Goal: Task Accomplishment & Management: Manage account settings

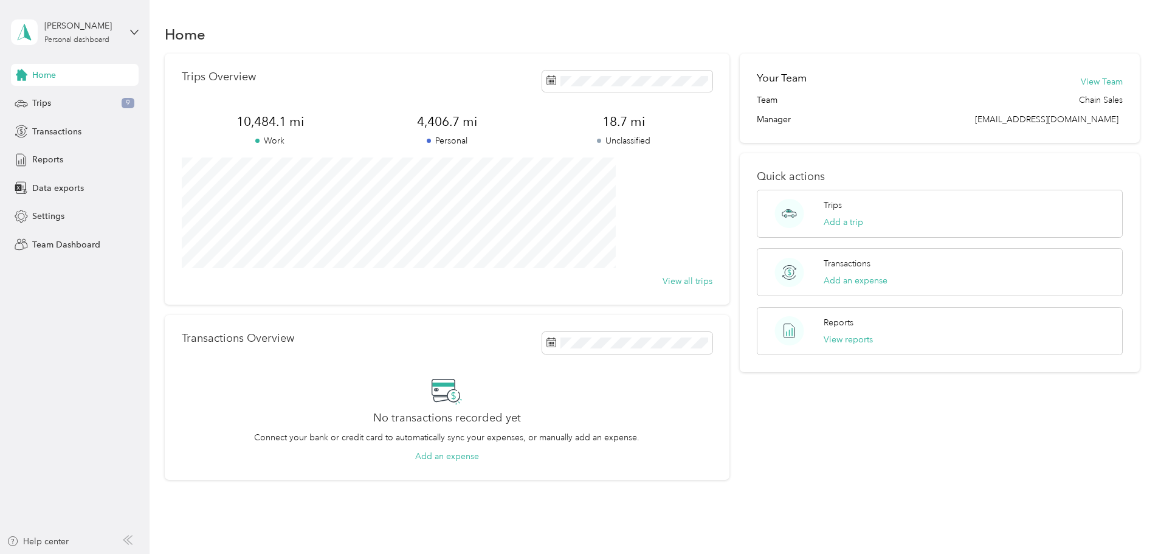
click at [129, 33] on div "[PERSON_NAME] Personal dashboard" at bounding box center [75, 32] width 128 height 43
click at [71, 99] on div "Team dashboard" at bounding box center [54, 100] width 65 height 13
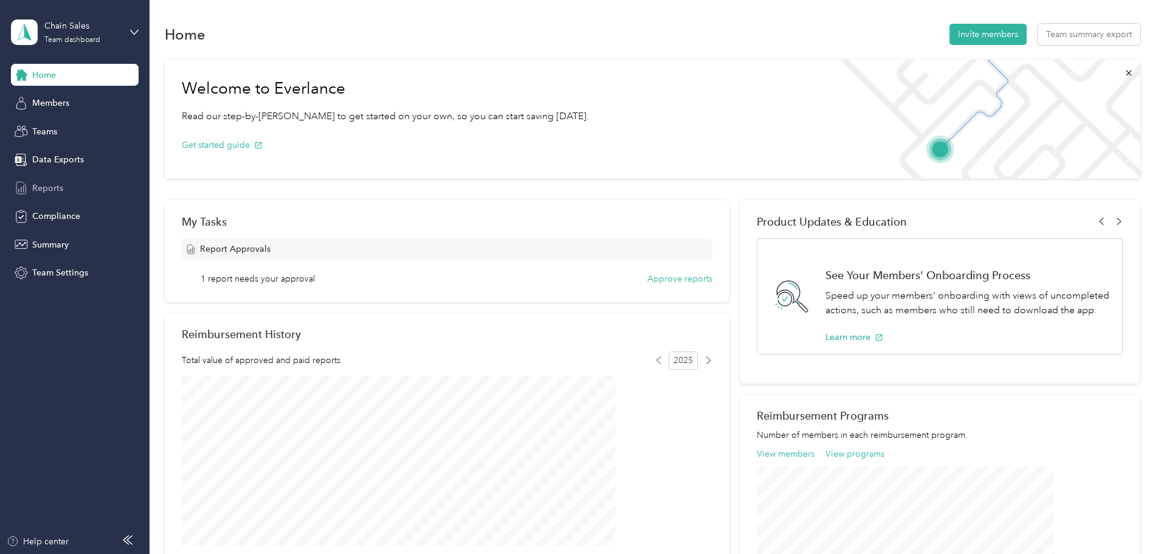
click at [51, 188] on span "Reports" at bounding box center [47, 188] width 31 height 13
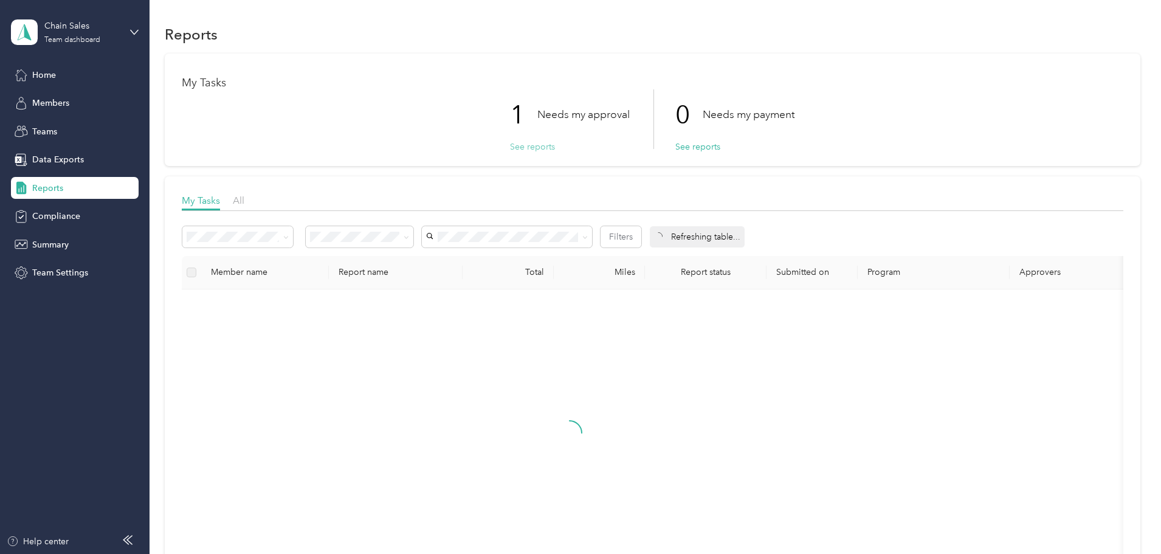
click at [524, 147] on button "See reports" at bounding box center [532, 146] width 45 height 13
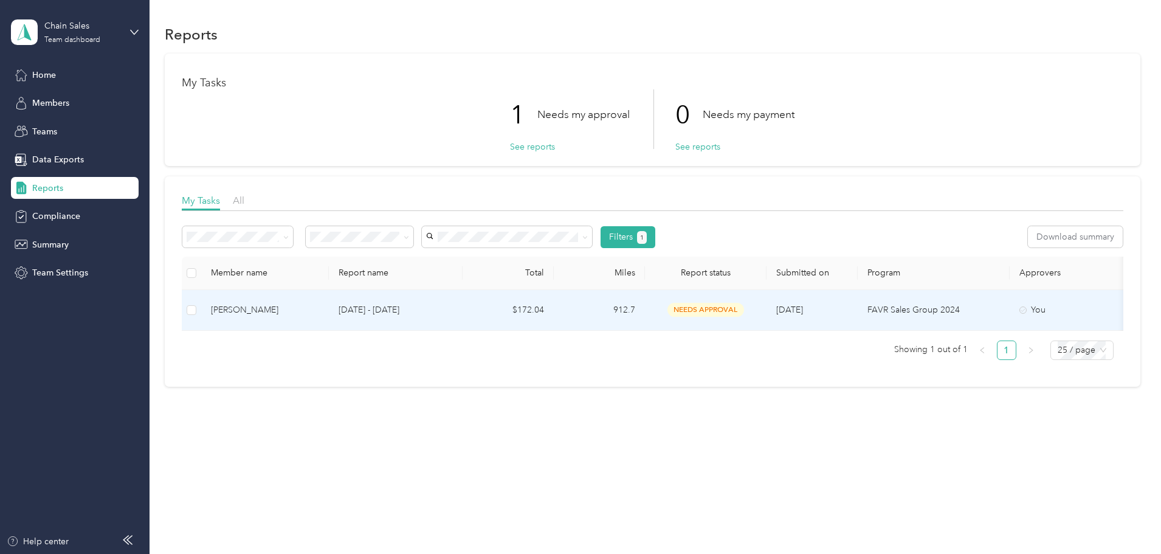
click at [319, 311] on div "[PERSON_NAME]" at bounding box center [265, 309] width 108 height 13
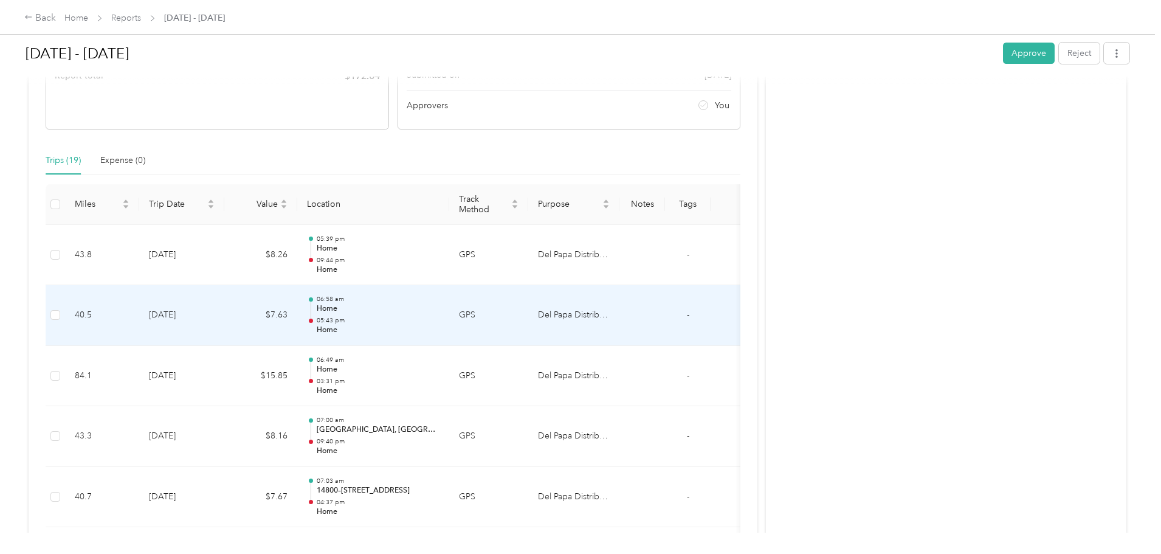
scroll to position [243, 0]
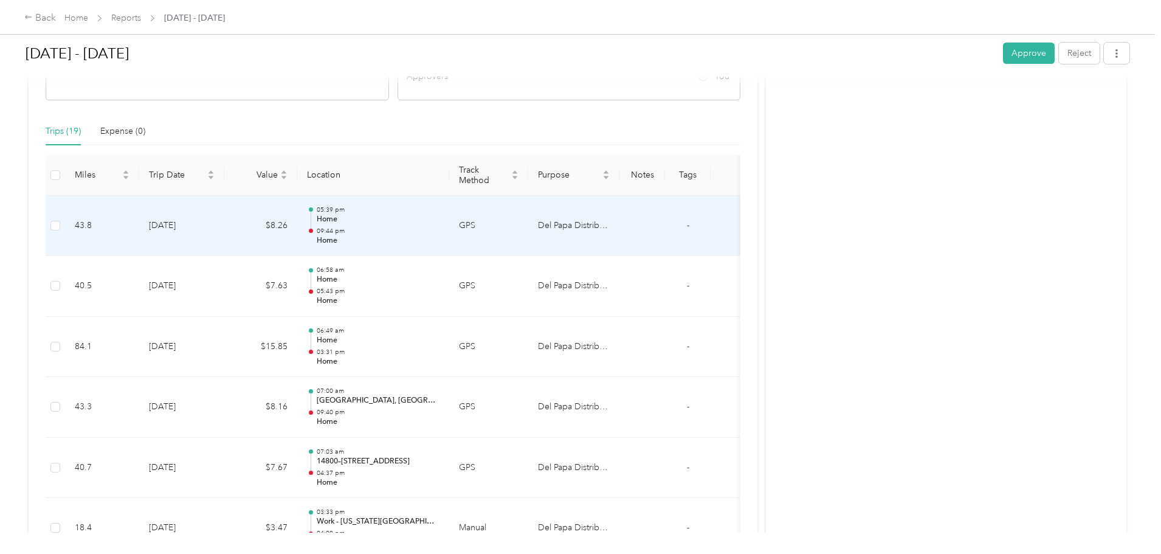
click at [224, 224] on td "[DATE]" at bounding box center [181, 226] width 85 height 61
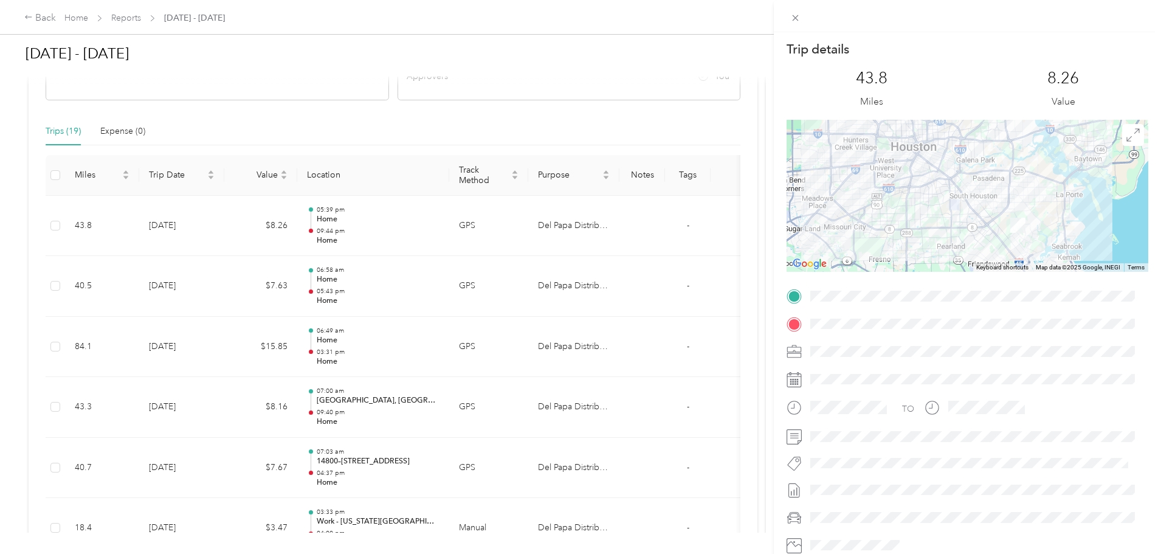
click at [64, 193] on div "Trip details This trip cannot be edited because it is either under review, appr…" at bounding box center [580, 277] width 1161 height 554
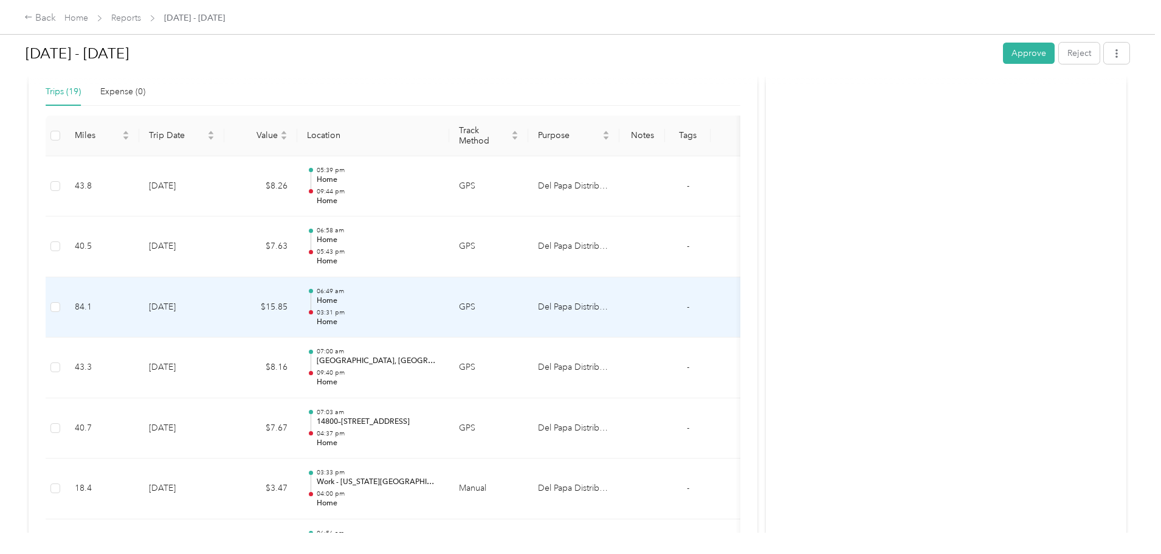
scroll to position [304, 0]
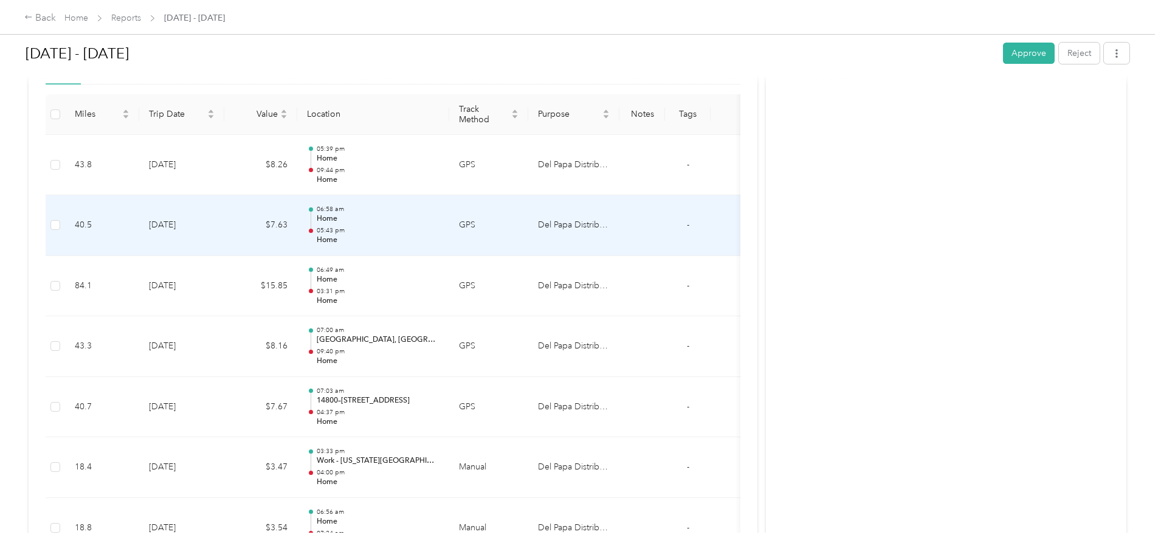
click at [224, 218] on td "[DATE]" at bounding box center [181, 225] width 85 height 61
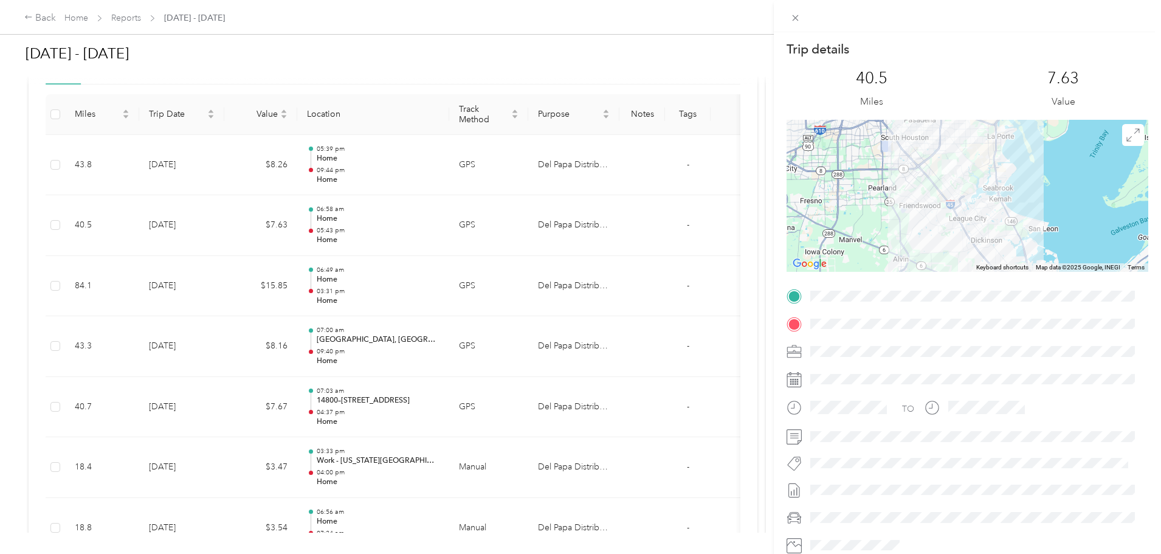
click at [294, 166] on div "Trip details This trip cannot be edited because it is either under review, appr…" at bounding box center [580, 277] width 1161 height 554
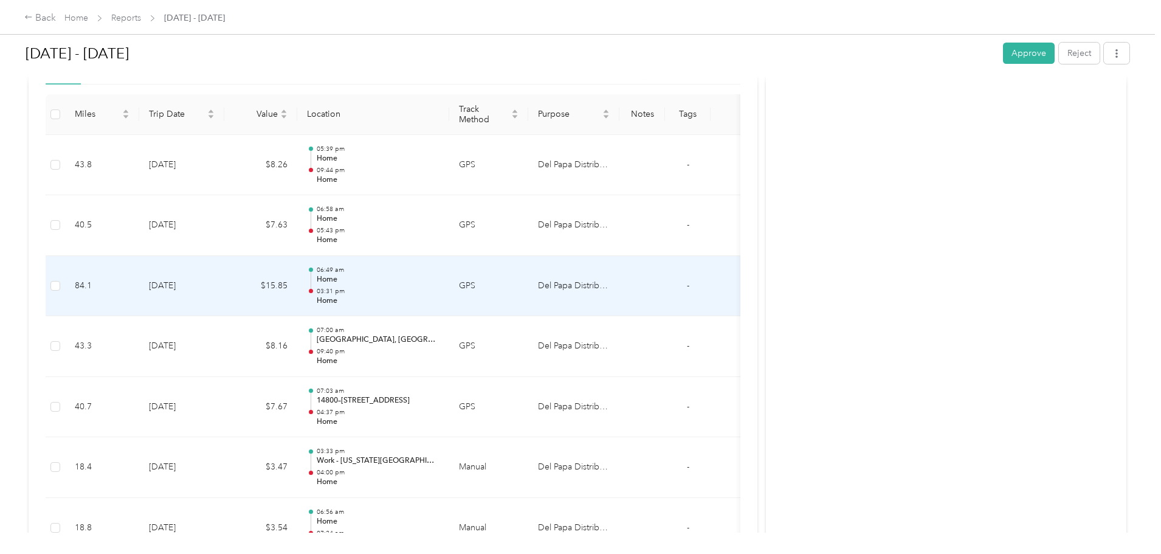
click at [139, 289] on td "84.1" at bounding box center [102, 286] width 74 height 61
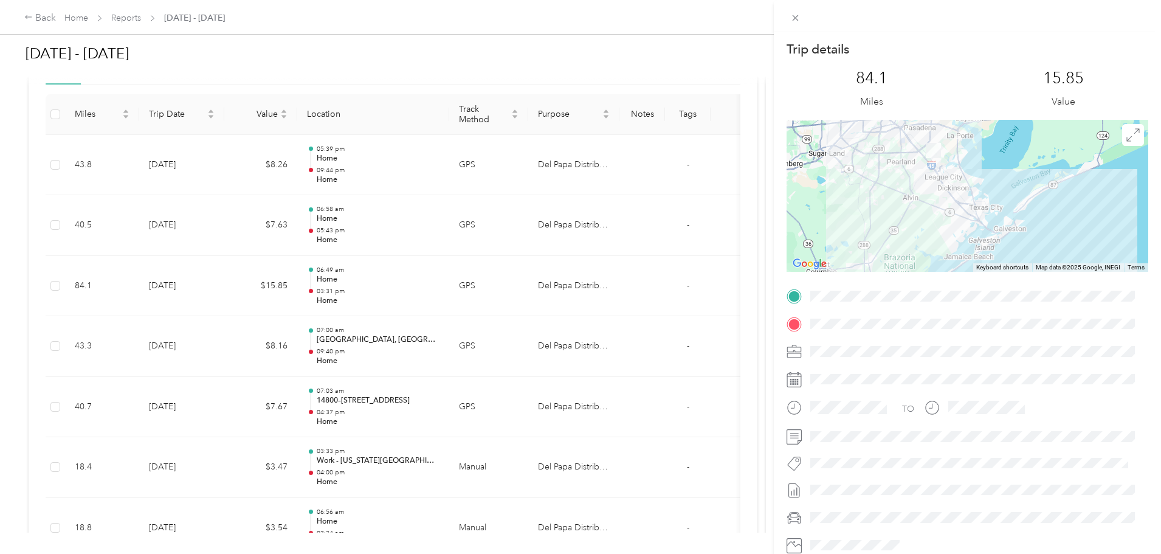
click at [107, 399] on div "Trip details This trip cannot be edited because it is either under review, appr…" at bounding box center [580, 277] width 1161 height 554
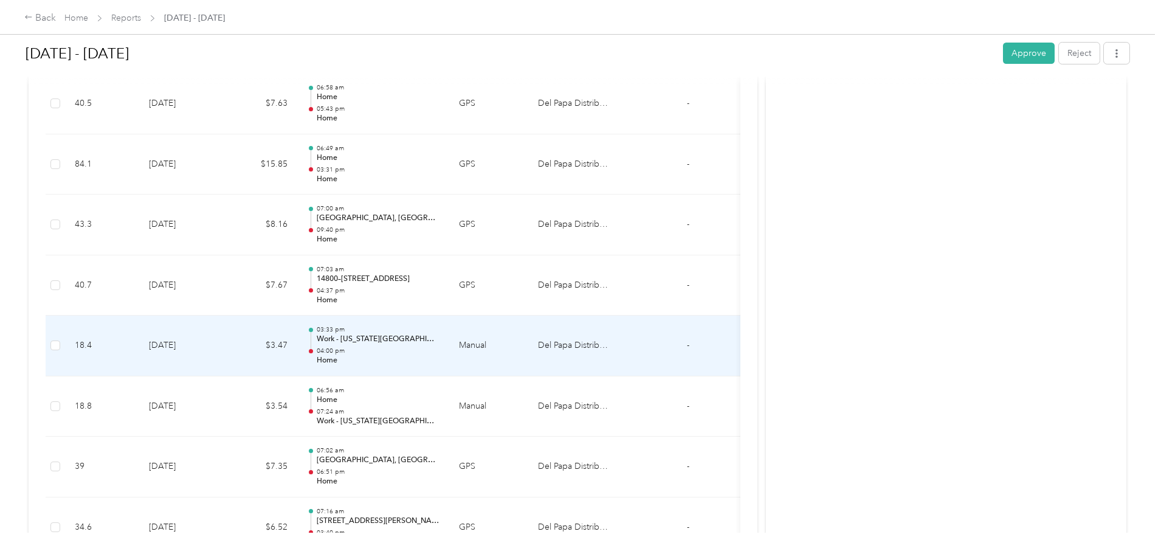
scroll to position [486, 0]
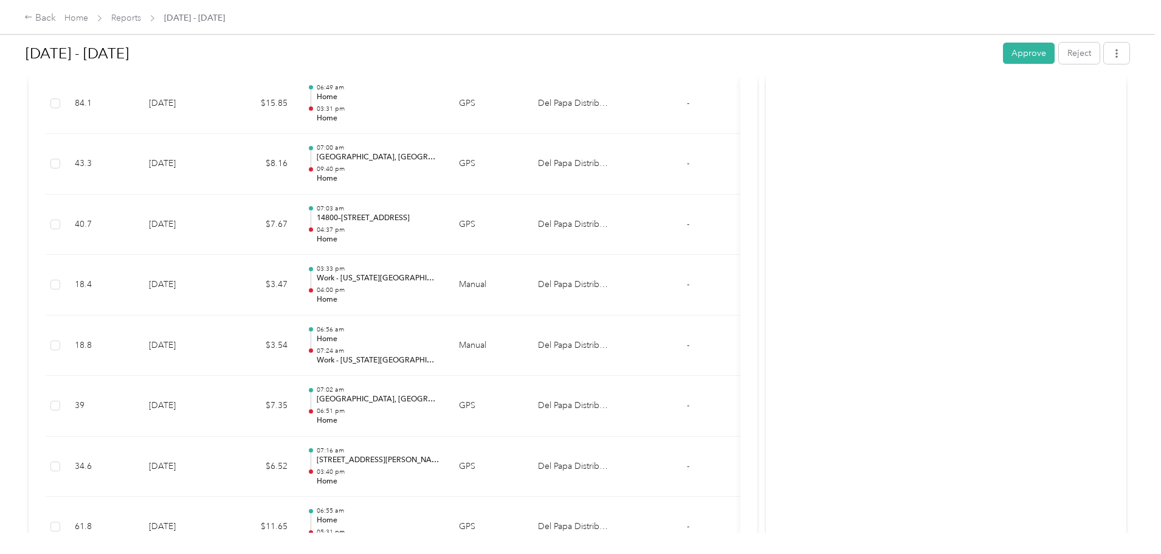
click at [95, 224] on div "Back Home Reports [DATE] - [DATE] [DATE] - [DATE] Approve Reject Needs Approval…" at bounding box center [577, 277] width 1155 height 554
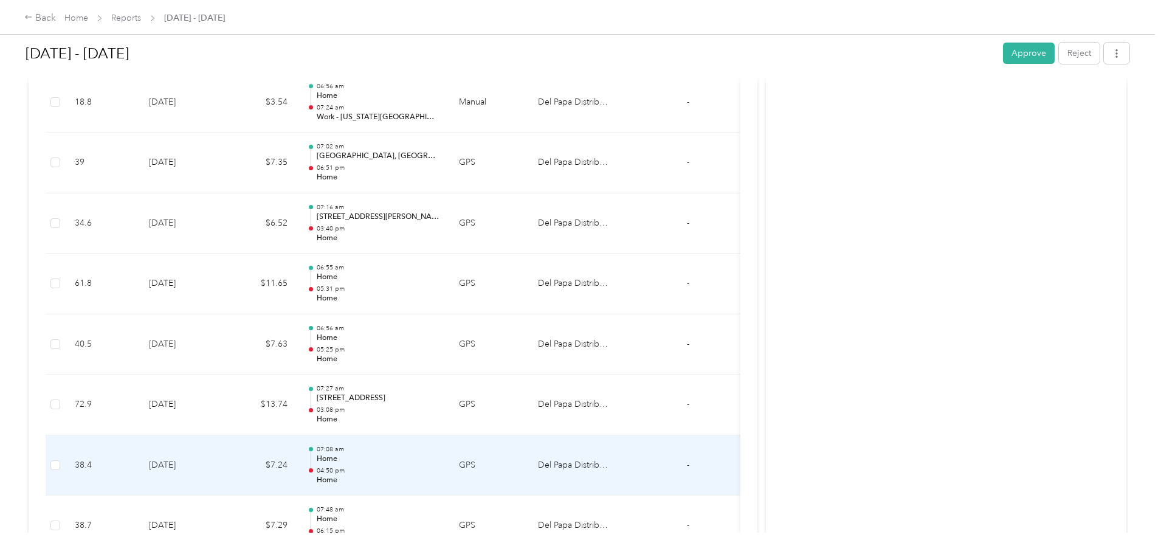
scroll to position [790, 0]
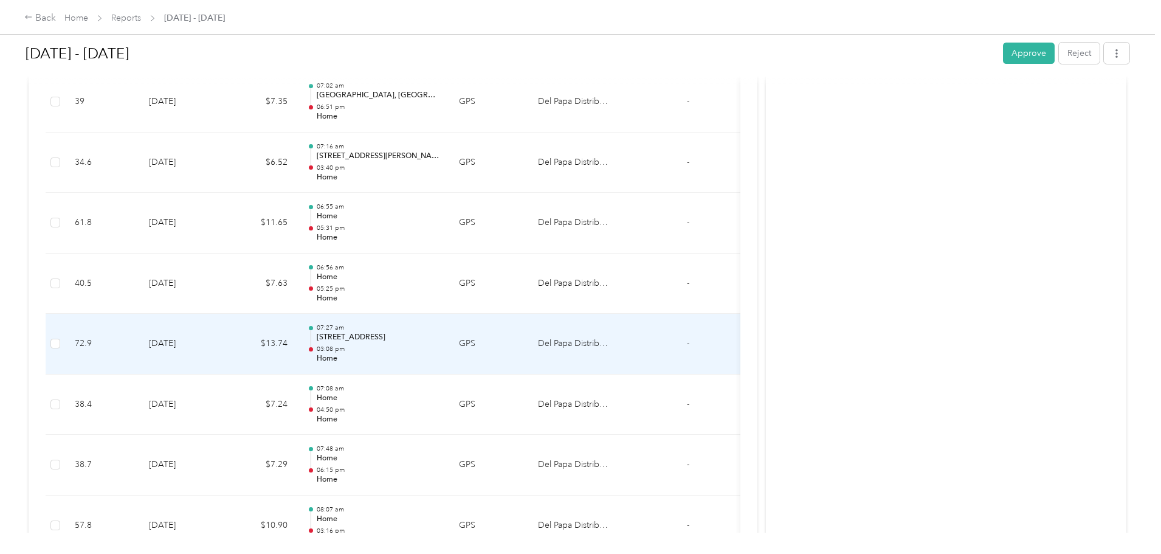
click at [224, 348] on td "[DATE]" at bounding box center [181, 344] width 85 height 61
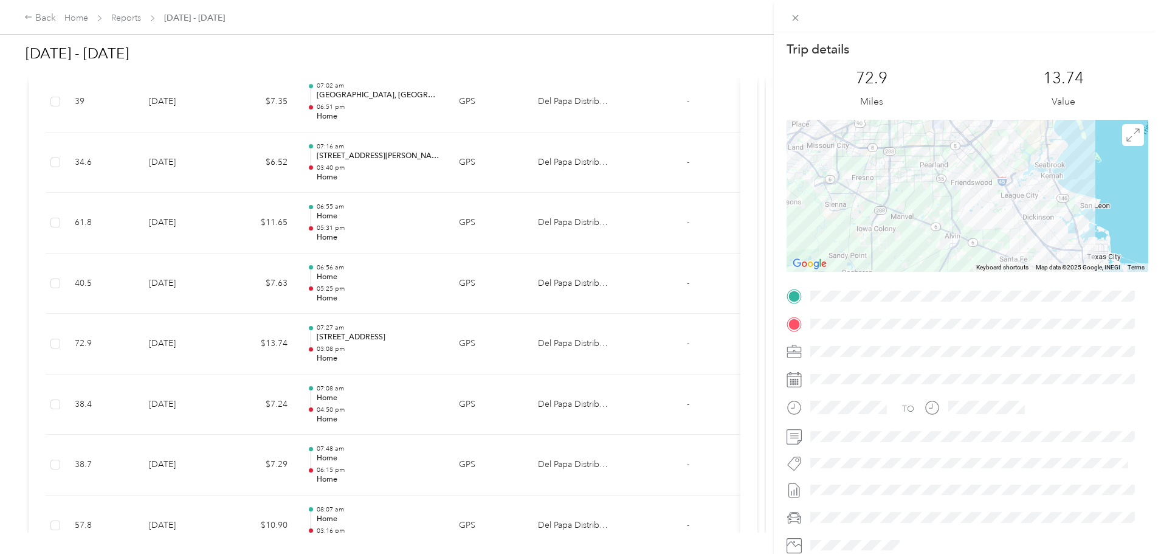
click at [329, 285] on div "Trip details This trip cannot be edited because it is either under review, appr…" at bounding box center [580, 277] width 1161 height 554
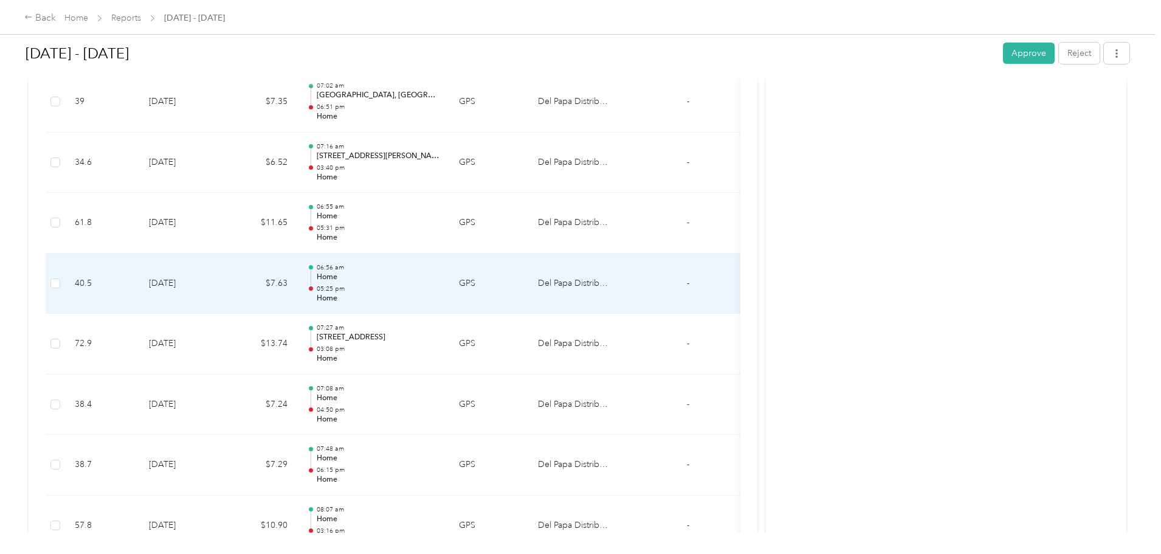
click at [297, 285] on td "$7.63" at bounding box center [260, 284] width 73 height 61
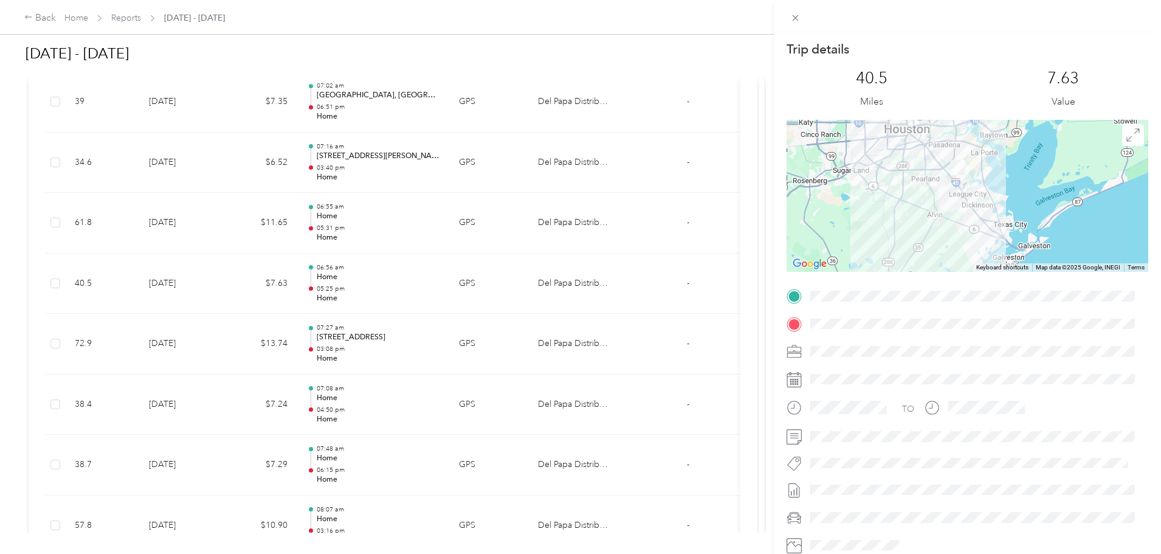
click at [317, 407] on div "Trip details This trip cannot be edited because it is either under review, appr…" at bounding box center [580, 277] width 1161 height 554
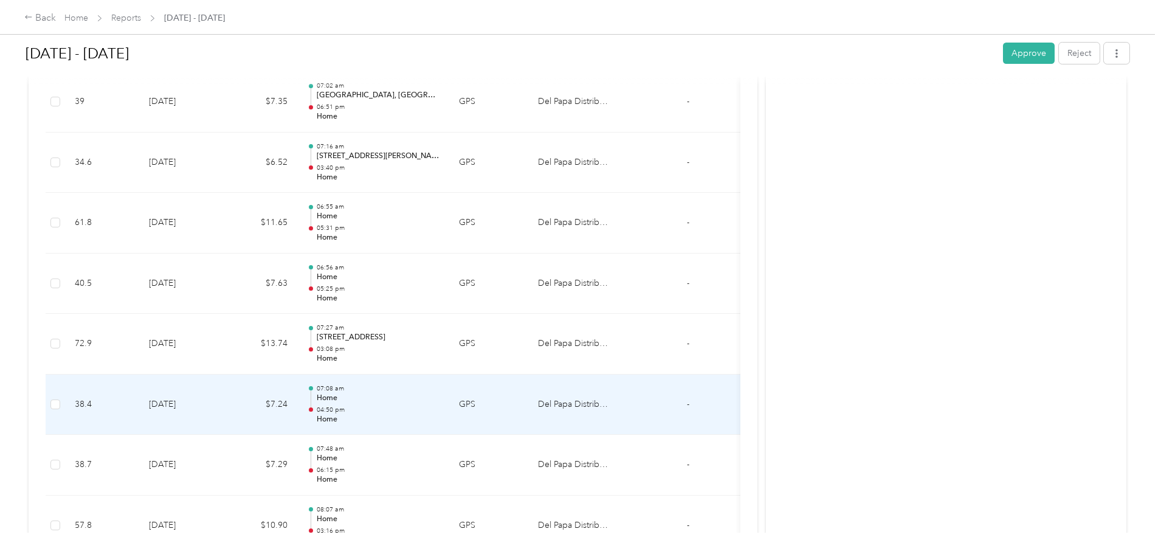
click at [224, 409] on td "[DATE]" at bounding box center [181, 405] width 85 height 61
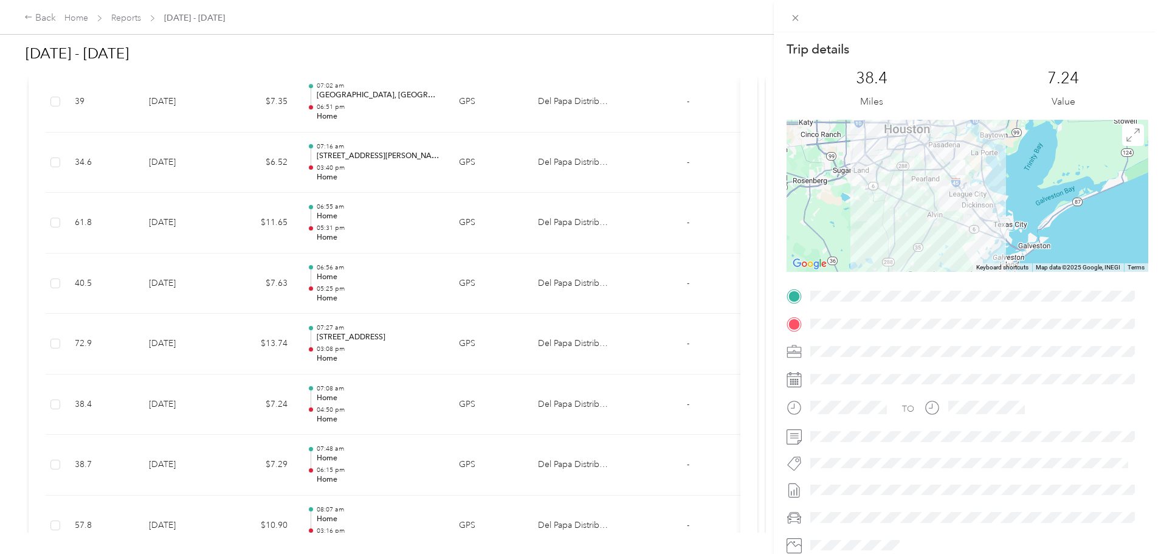
click at [311, 445] on div "Trip details This trip cannot be edited because it is either under review, appr…" at bounding box center [580, 277] width 1161 height 554
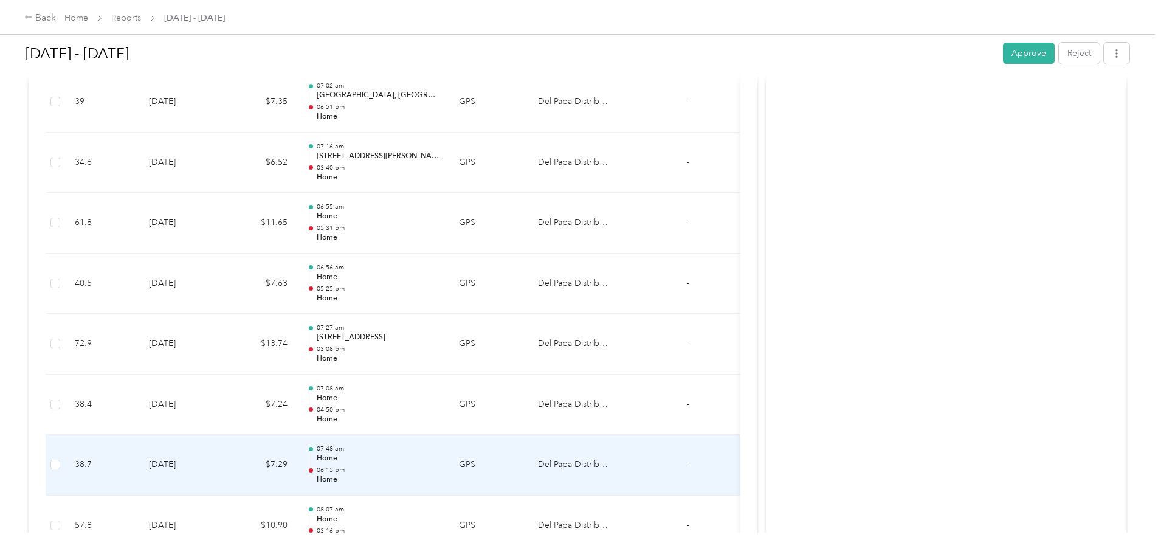
click at [224, 464] on td "[DATE]" at bounding box center [181, 465] width 85 height 61
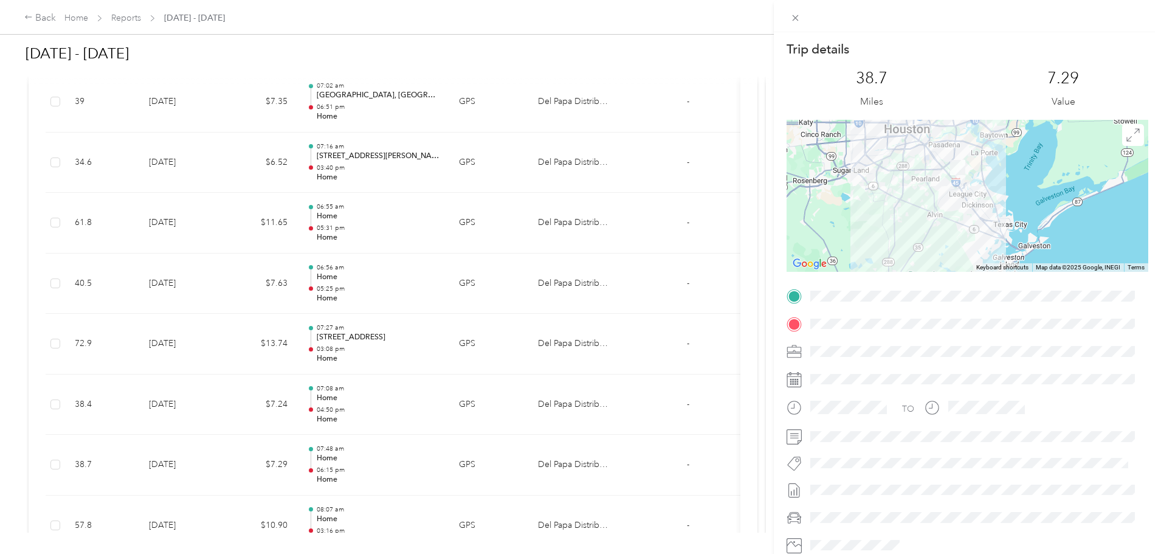
click at [56, 312] on div "Trip details This trip cannot be edited because it is either under review, appr…" at bounding box center [580, 277] width 1161 height 554
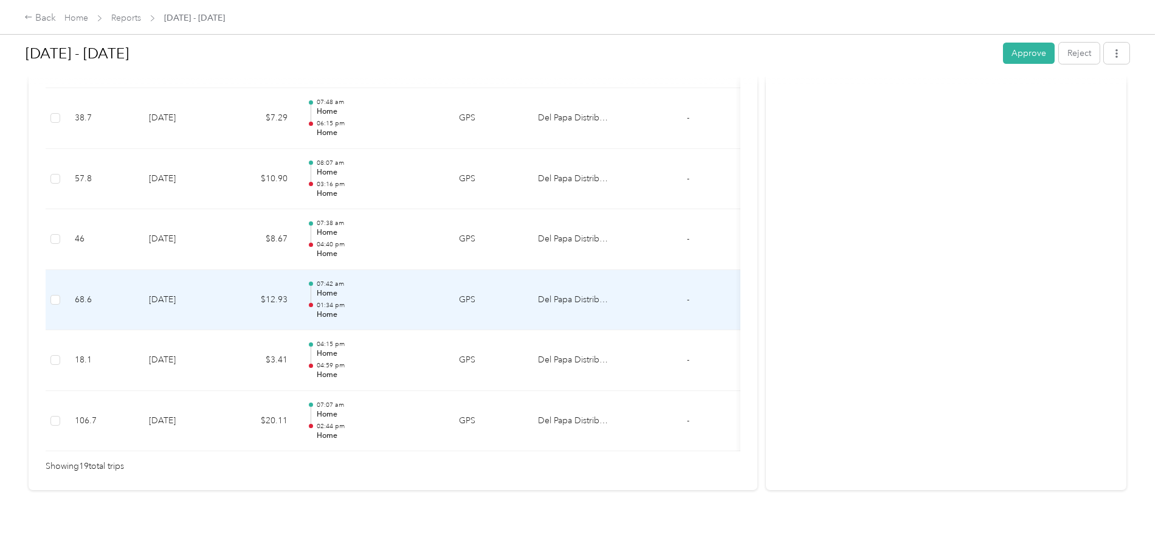
scroll to position [1155, 0]
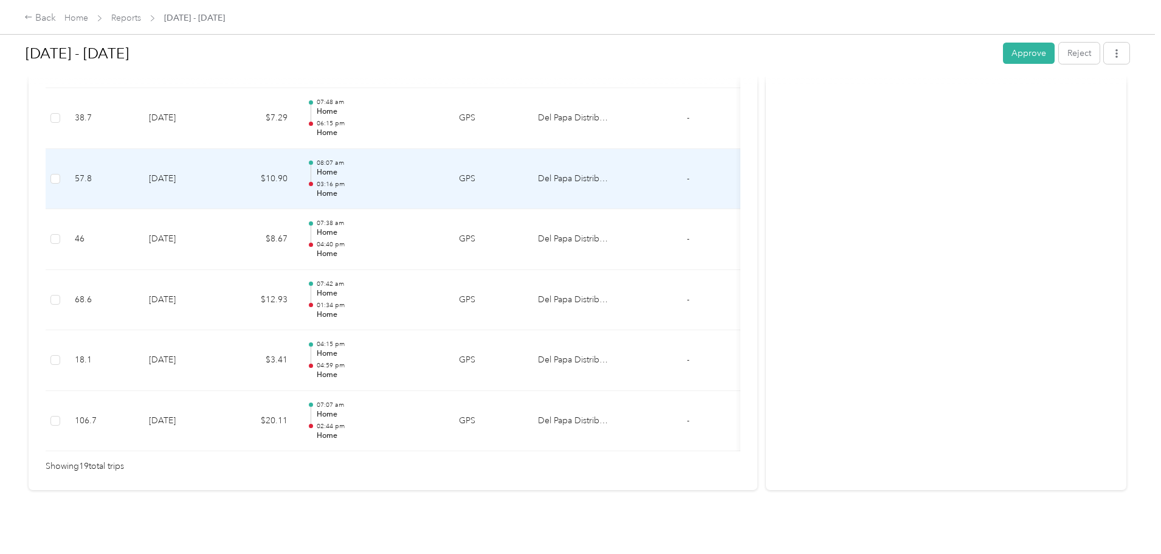
click at [224, 156] on td "[DATE]" at bounding box center [181, 179] width 85 height 61
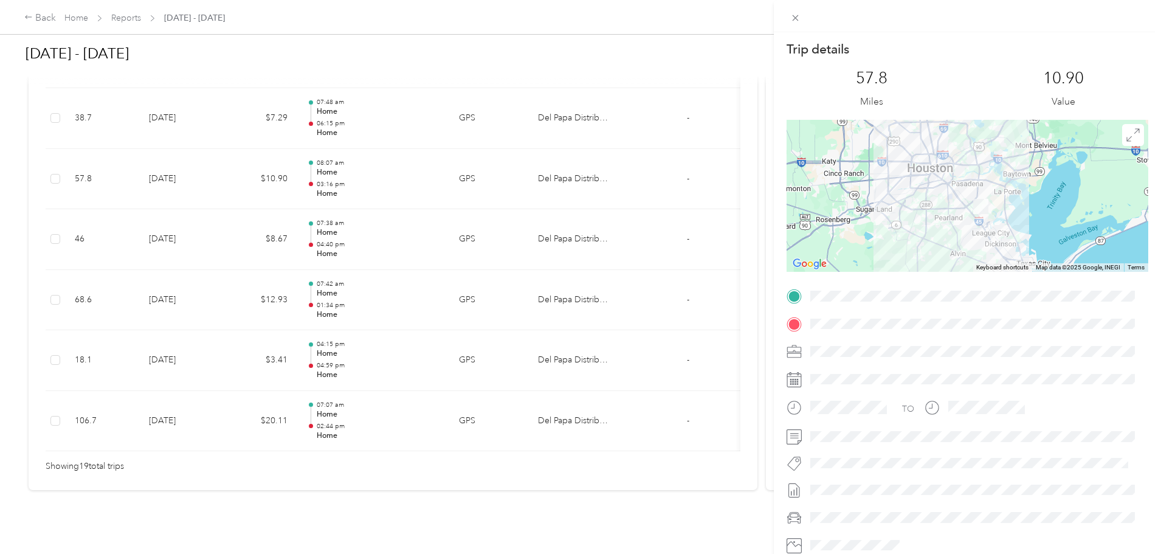
click at [339, 106] on div "Trip details This trip cannot be edited because it is either under review, appr…" at bounding box center [580, 277] width 1161 height 554
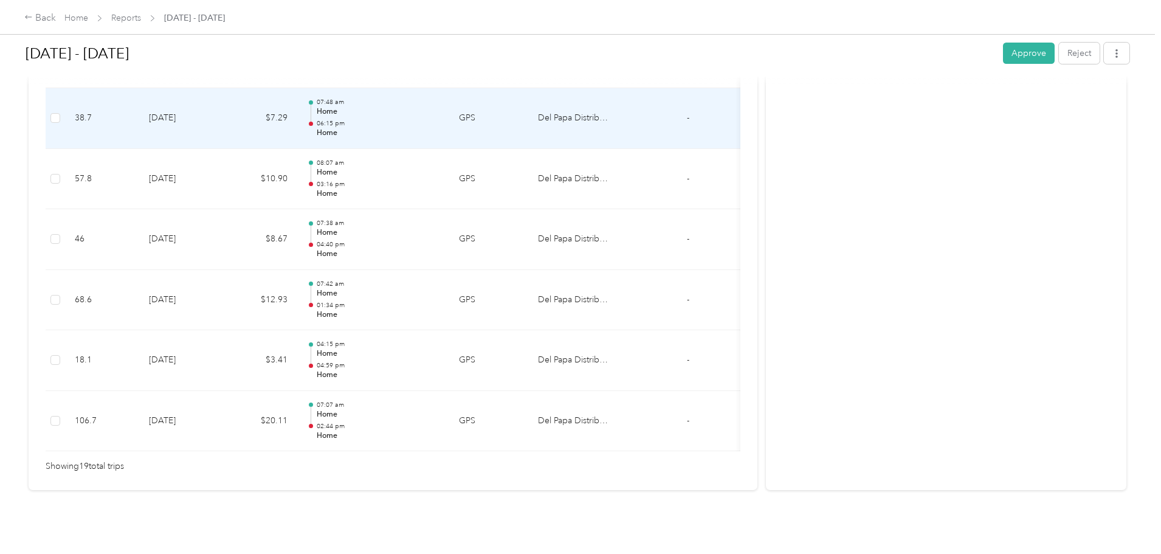
click at [297, 106] on td "$7.29" at bounding box center [260, 118] width 73 height 61
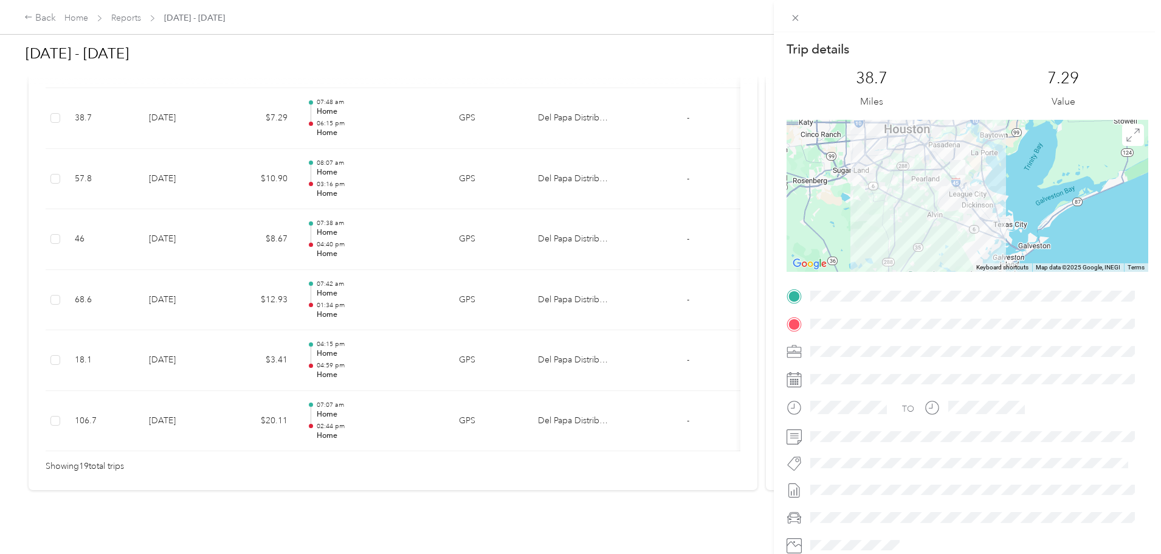
click at [339, 106] on div "Trip details This trip cannot be edited because it is either under review, appr…" at bounding box center [580, 277] width 1161 height 554
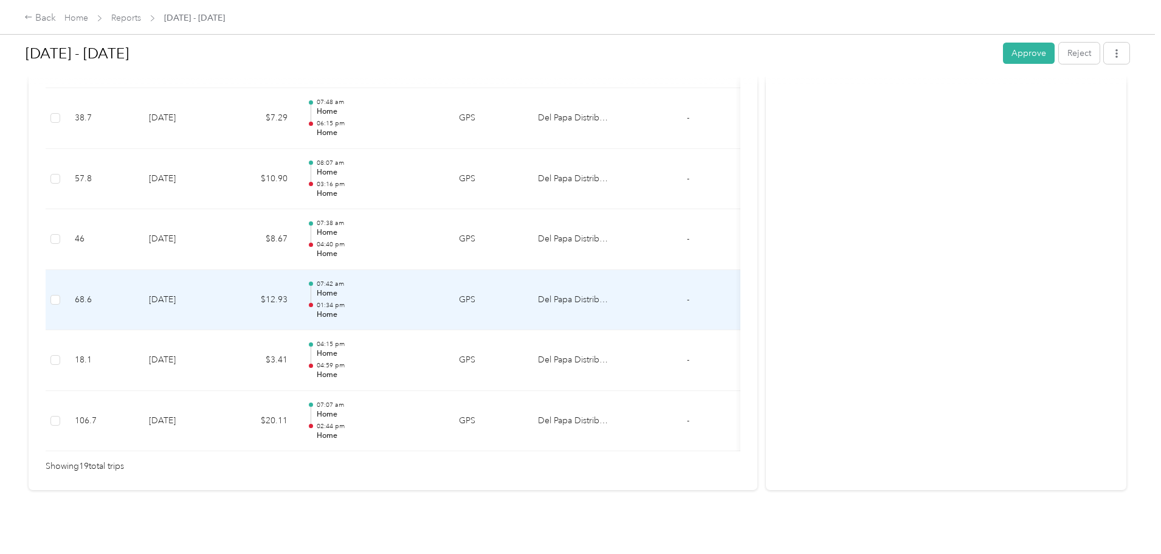
click at [297, 280] on td "$12.93" at bounding box center [260, 300] width 73 height 61
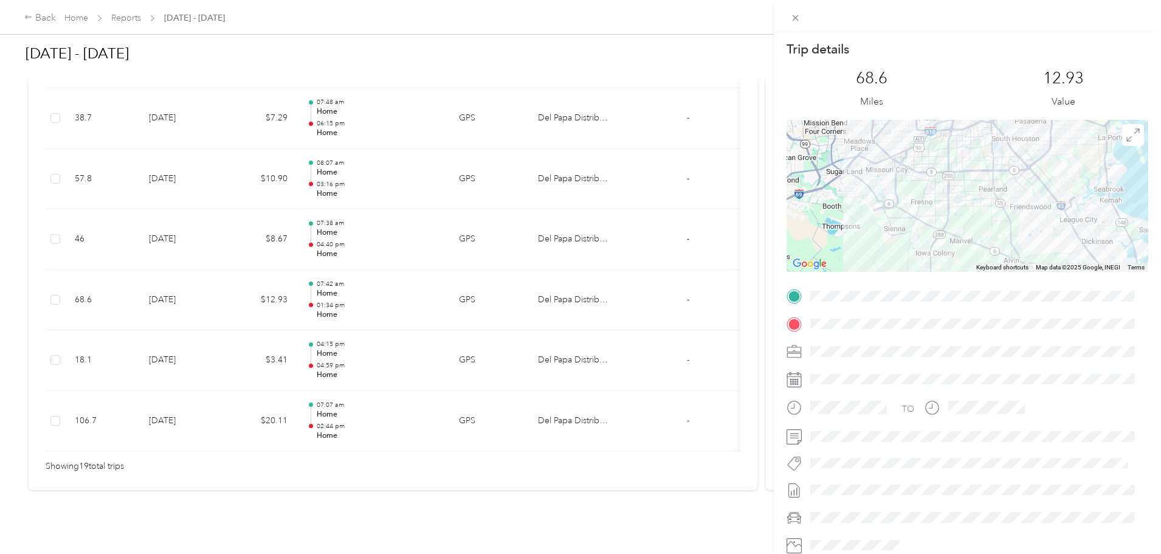
click at [327, 280] on div "Trip details This trip cannot be edited because it is either under review, appr…" at bounding box center [580, 277] width 1161 height 554
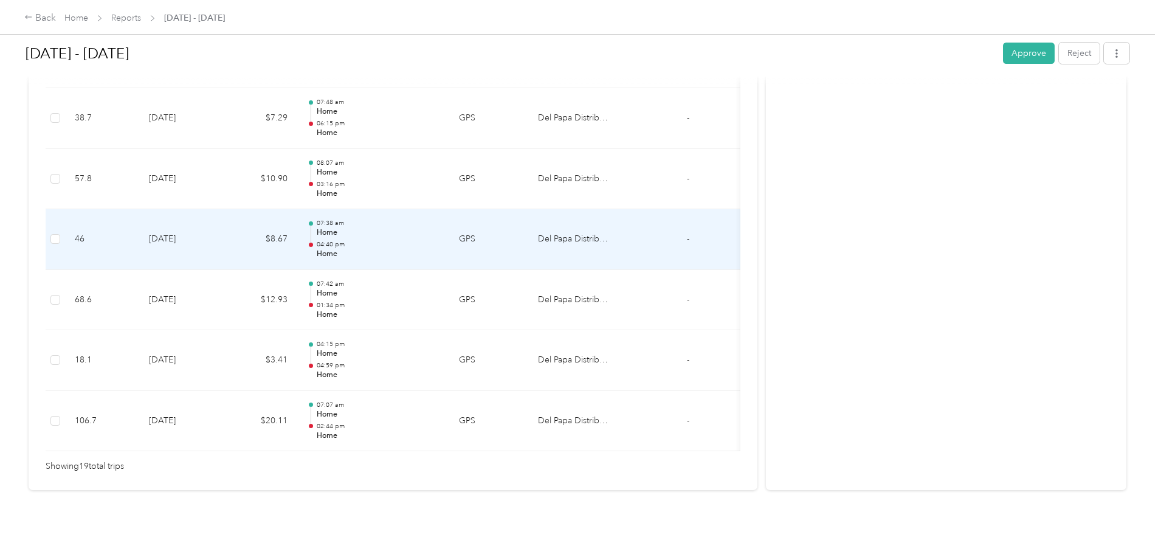
click at [224, 225] on td "[DATE]" at bounding box center [181, 239] width 85 height 61
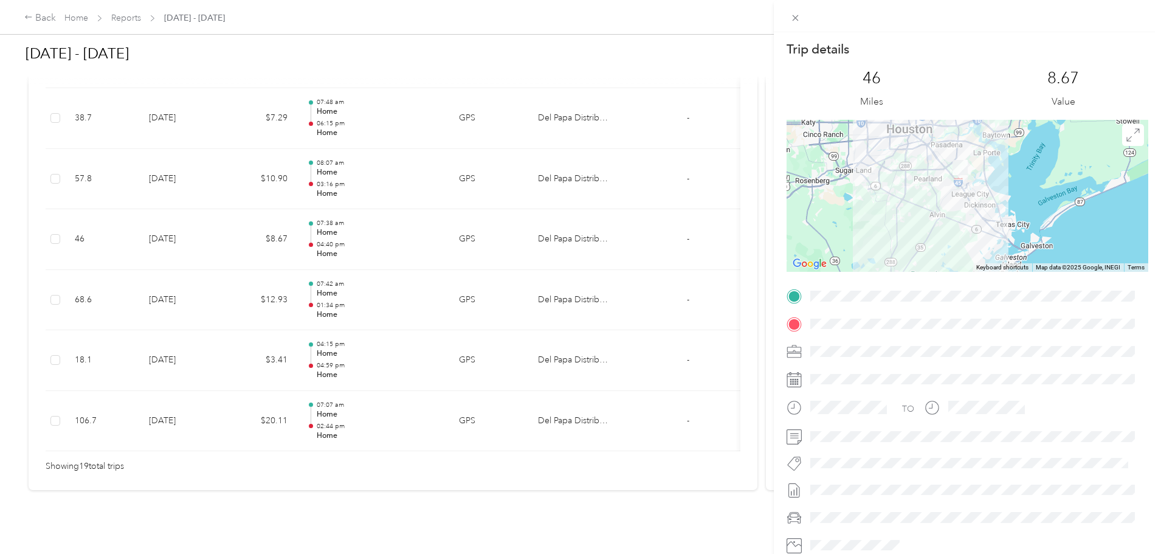
click at [297, 178] on div "Trip details This trip cannot be edited because it is either under review, appr…" at bounding box center [580, 277] width 1161 height 554
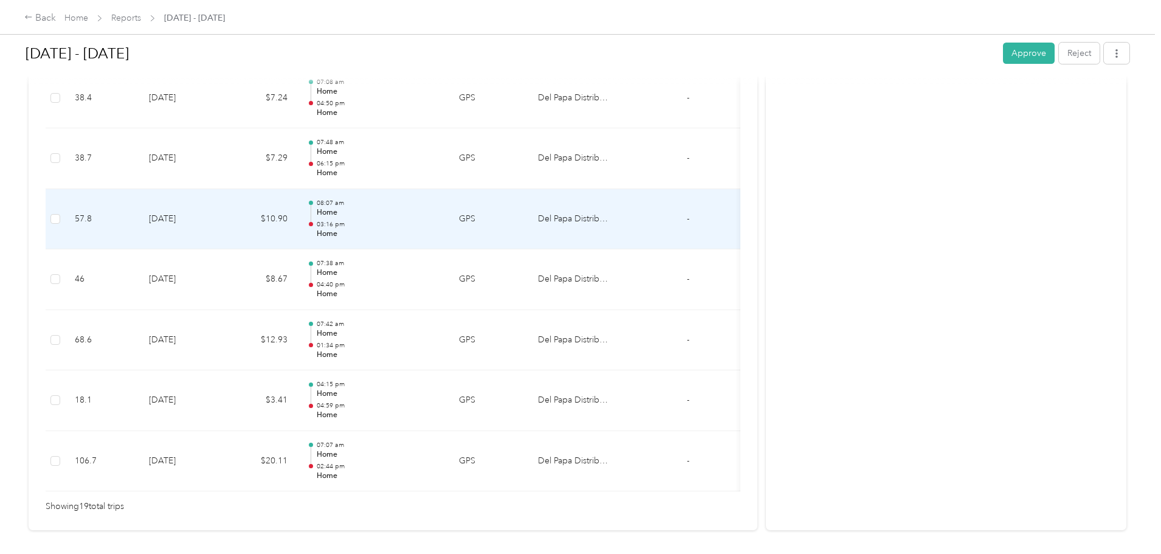
scroll to position [1094, 0]
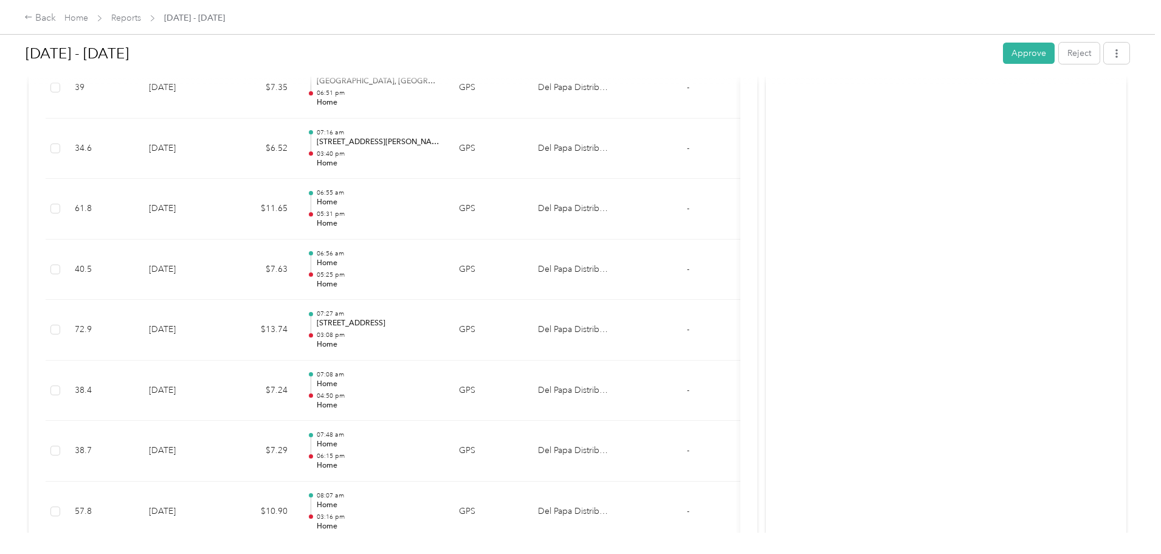
scroll to position [790, 0]
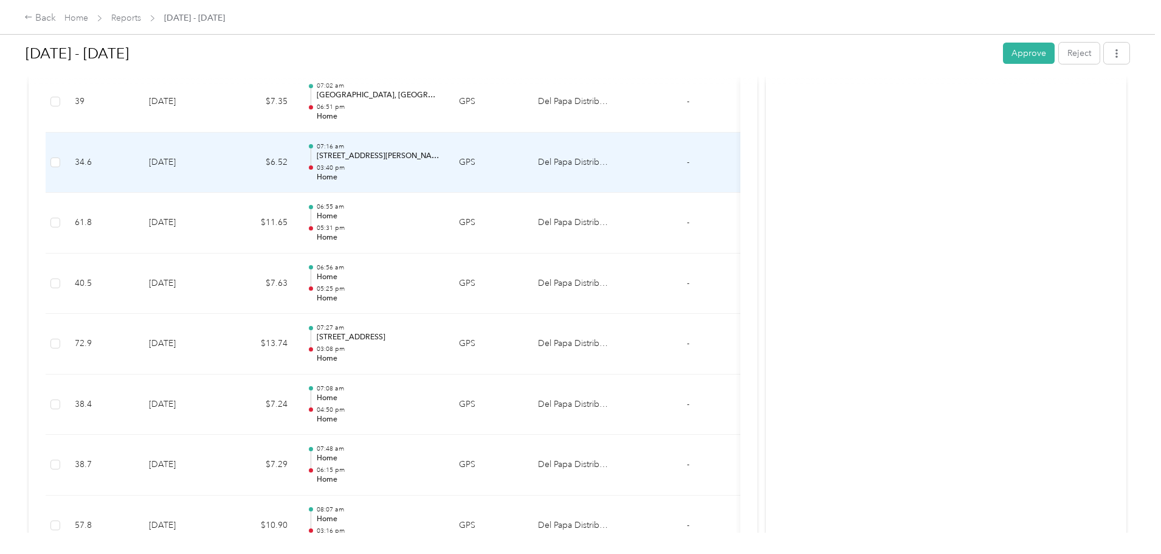
click at [224, 168] on td "[DATE]" at bounding box center [181, 163] width 85 height 61
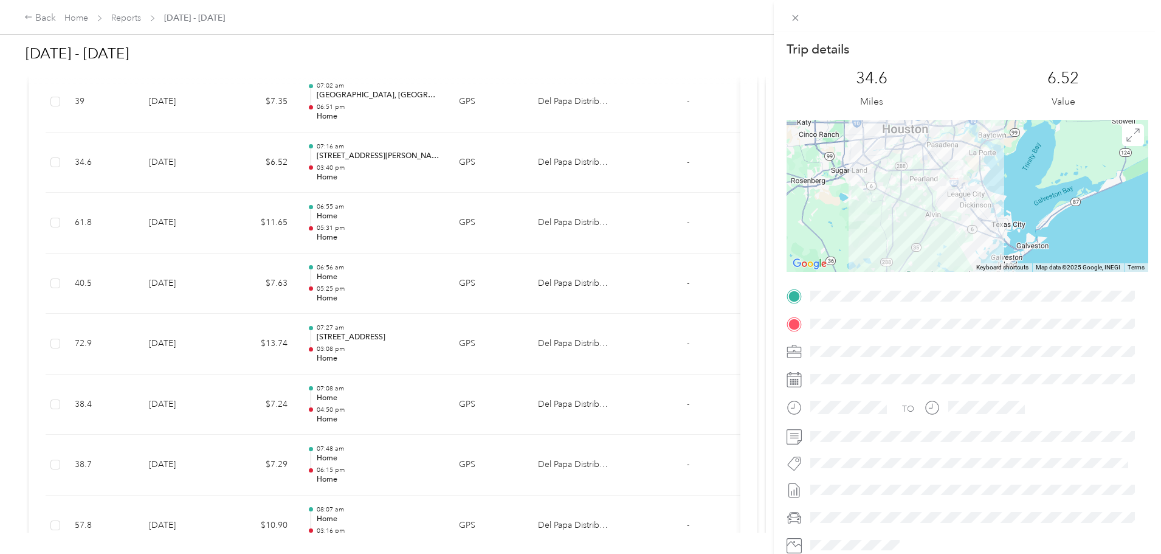
click at [300, 168] on div "Trip details This trip cannot be edited because it is either under review, appr…" at bounding box center [580, 277] width 1161 height 554
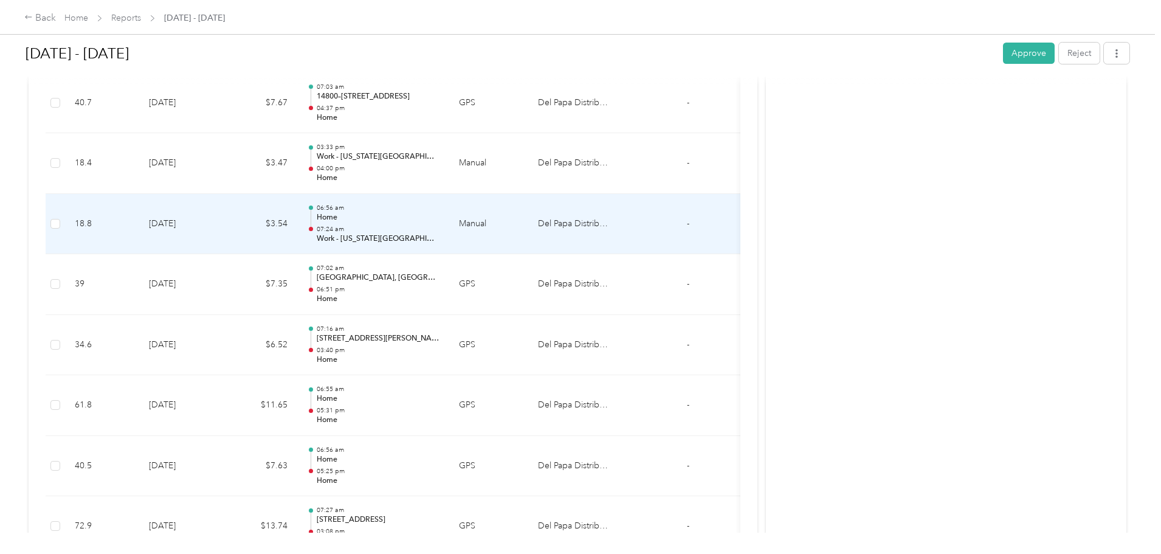
scroll to position [547, 0]
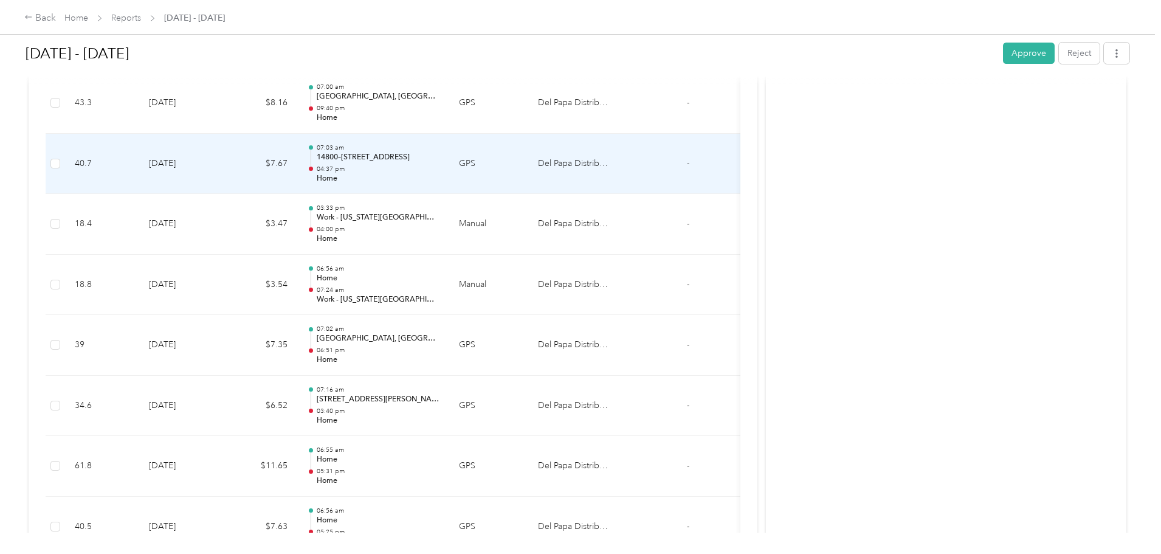
click at [297, 172] on td "$7.67" at bounding box center [260, 164] width 73 height 61
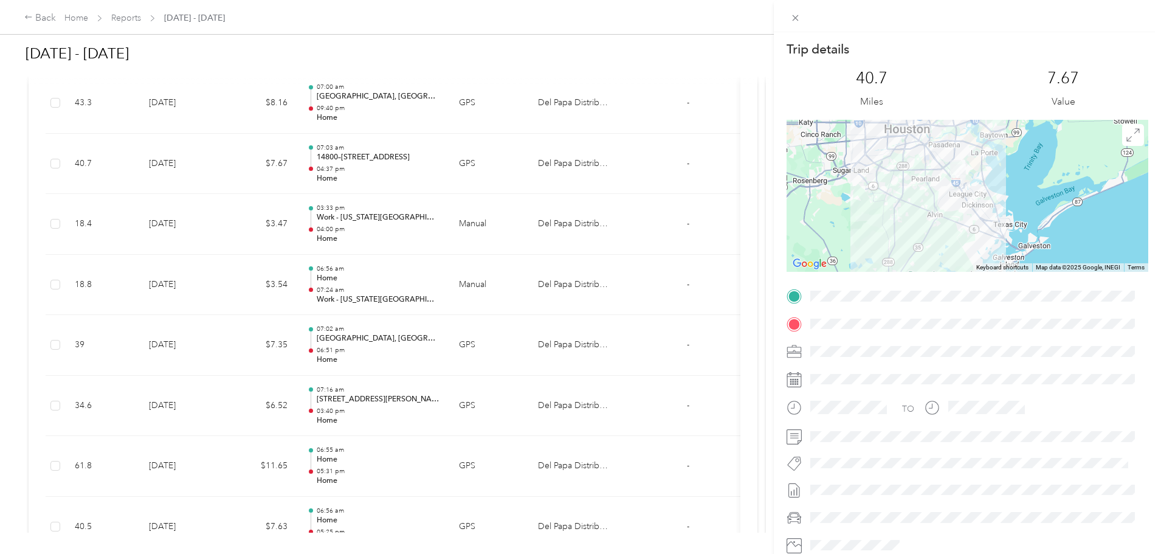
click at [343, 172] on div "Trip details This trip cannot be edited because it is either under review, appr…" at bounding box center [580, 277] width 1161 height 554
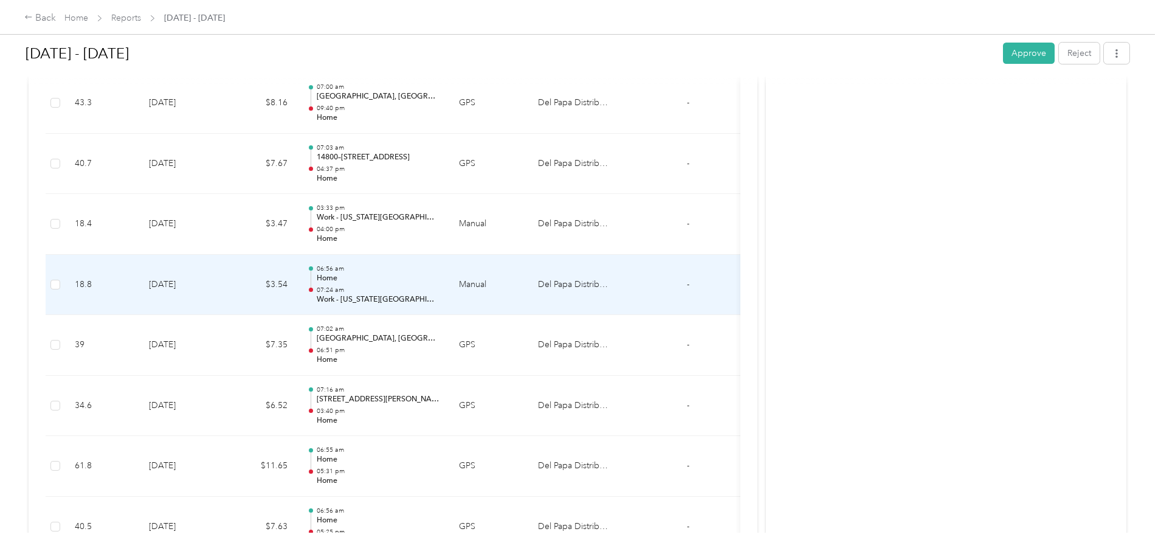
click at [297, 292] on td "$3.54" at bounding box center [260, 285] width 73 height 61
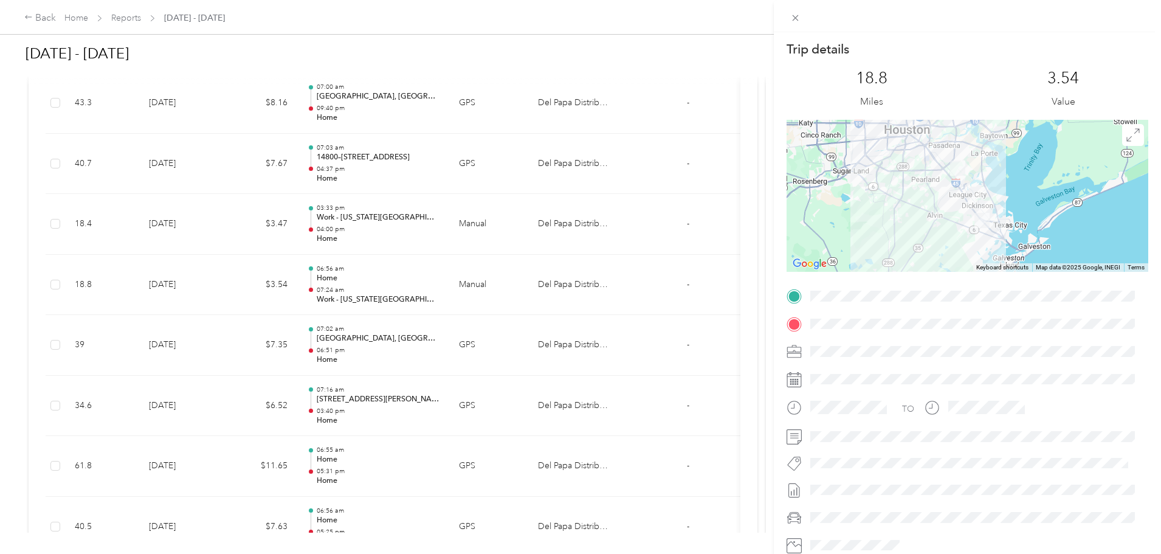
click at [322, 292] on div "Trip details This trip cannot be edited because it is either under review, appr…" at bounding box center [580, 277] width 1161 height 554
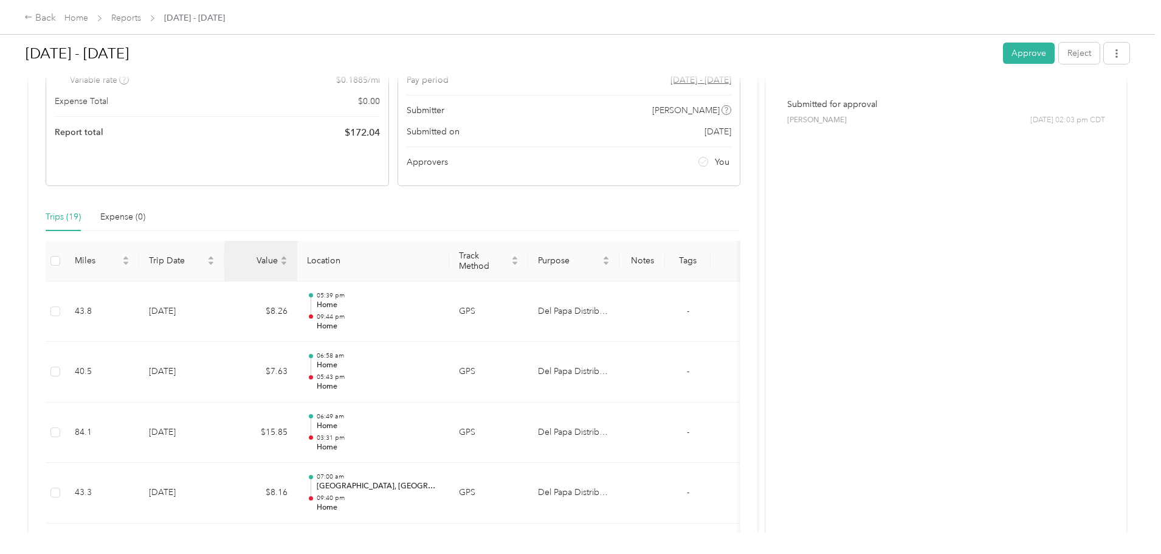
scroll to position [122, 0]
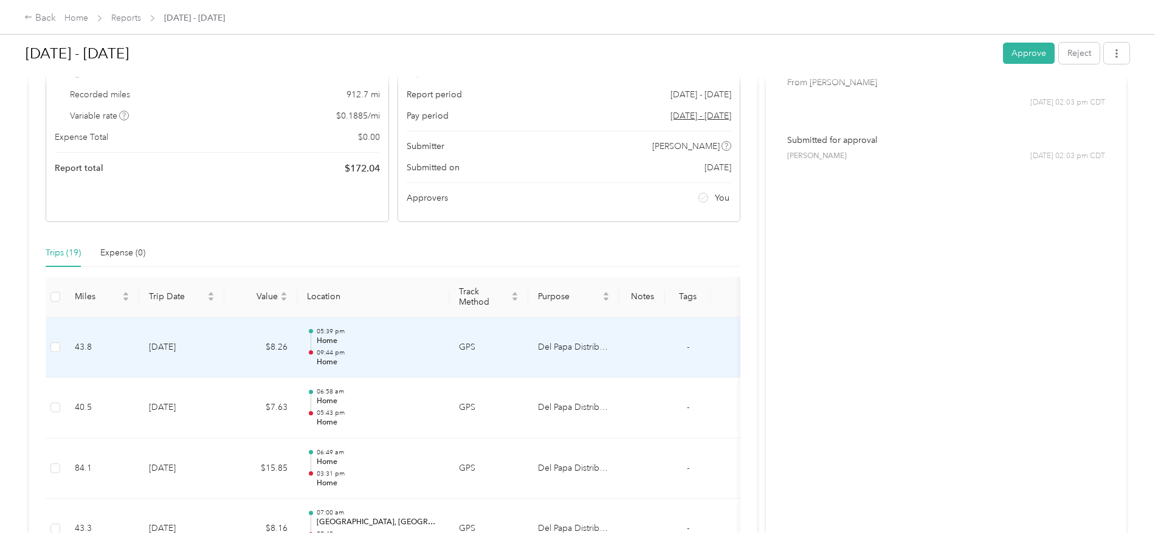
click at [224, 351] on td "[DATE]" at bounding box center [181, 347] width 85 height 61
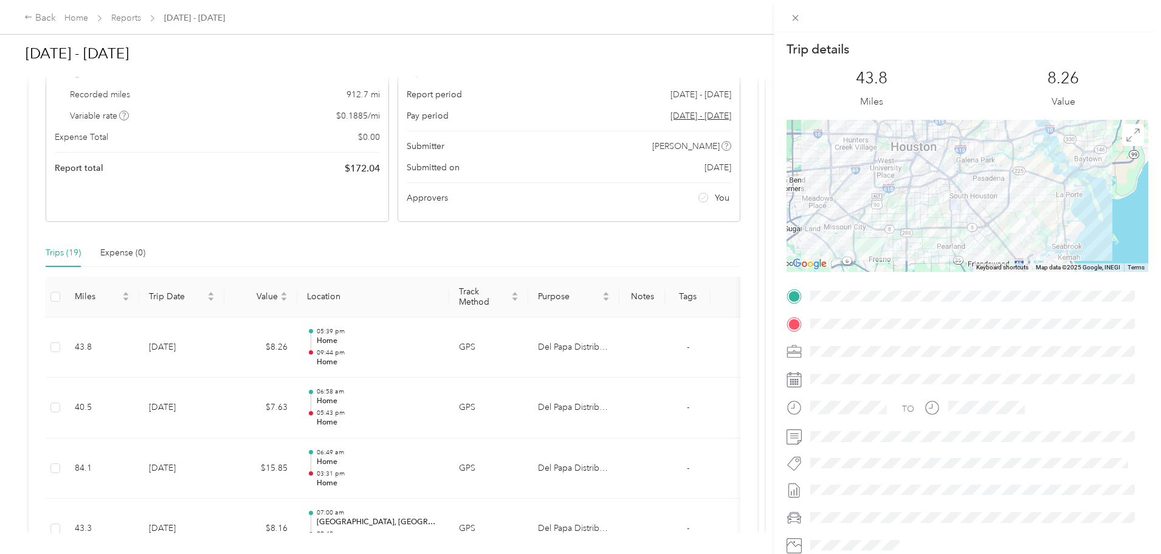
click at [927, 157] on div at bounding box center [968, 196] width 362 height 152
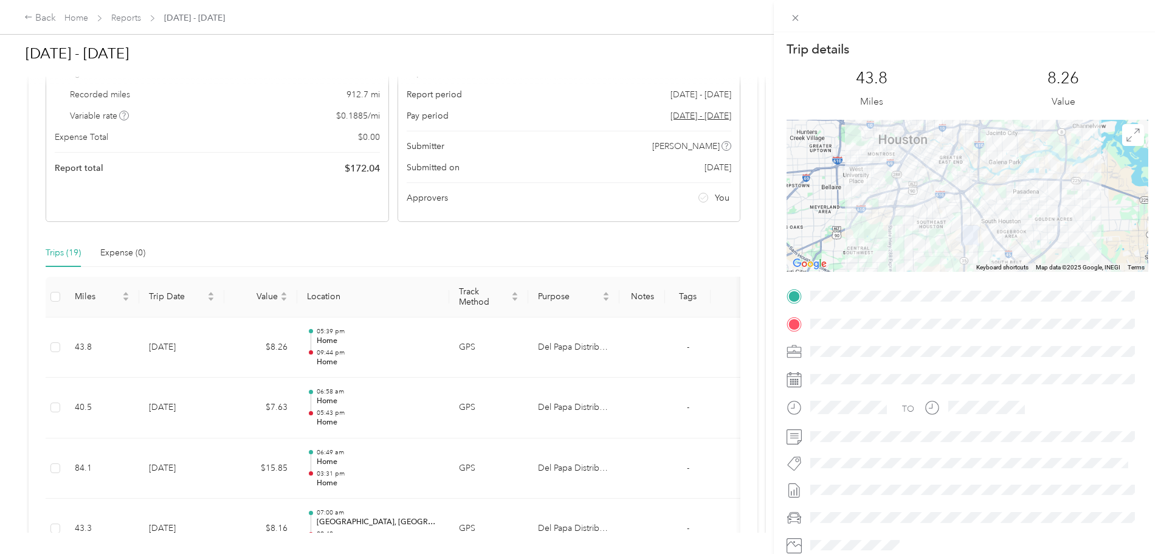
click at [927, 157] on div at bounding box center [968, 196] width 362 height 152
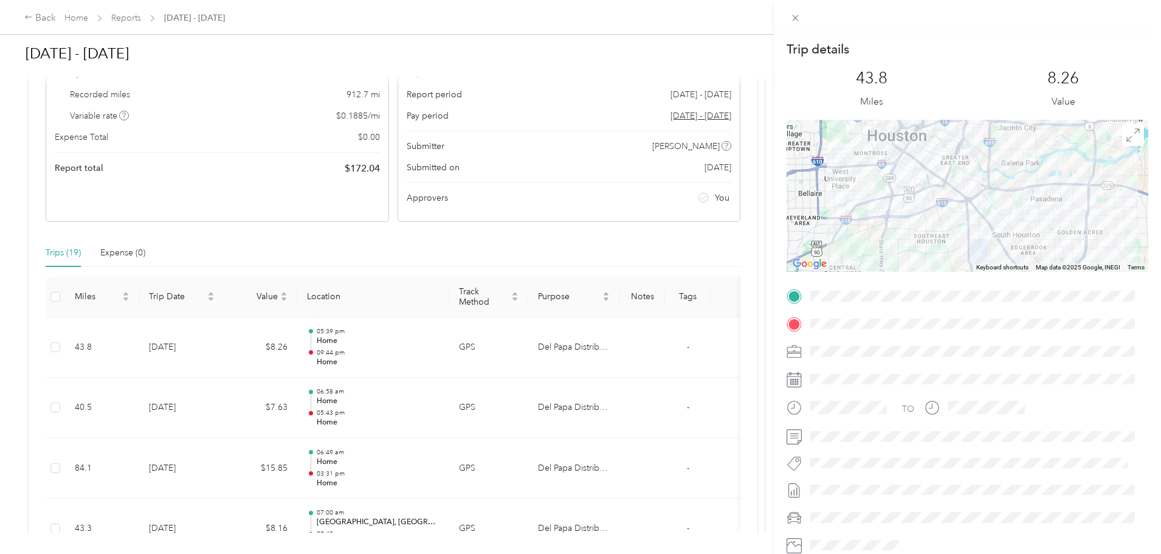
click at [927, 157] on div at bounding box center [968, 196] width 362 height 152
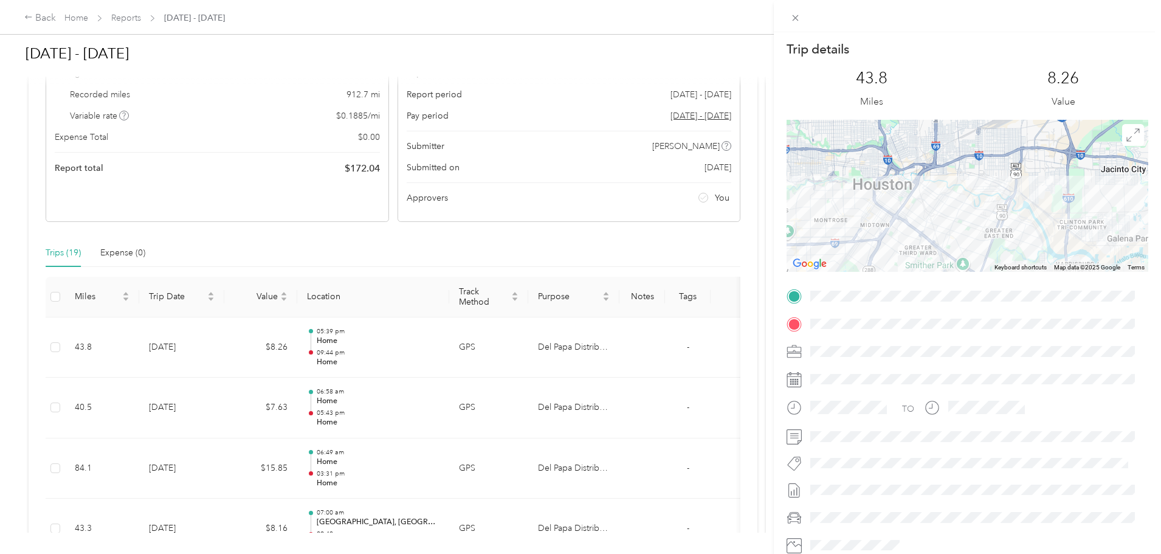
drag, startPoint x: 914, startPoint y: 158, endPoint x: 935, endPoint y: 230, distance: 75.3
click at [935, 230] on div at bounding box center [968, 196] width 362 height 152
click at [910, 210] on div at bounding box center [968, 196] width 362 height 152
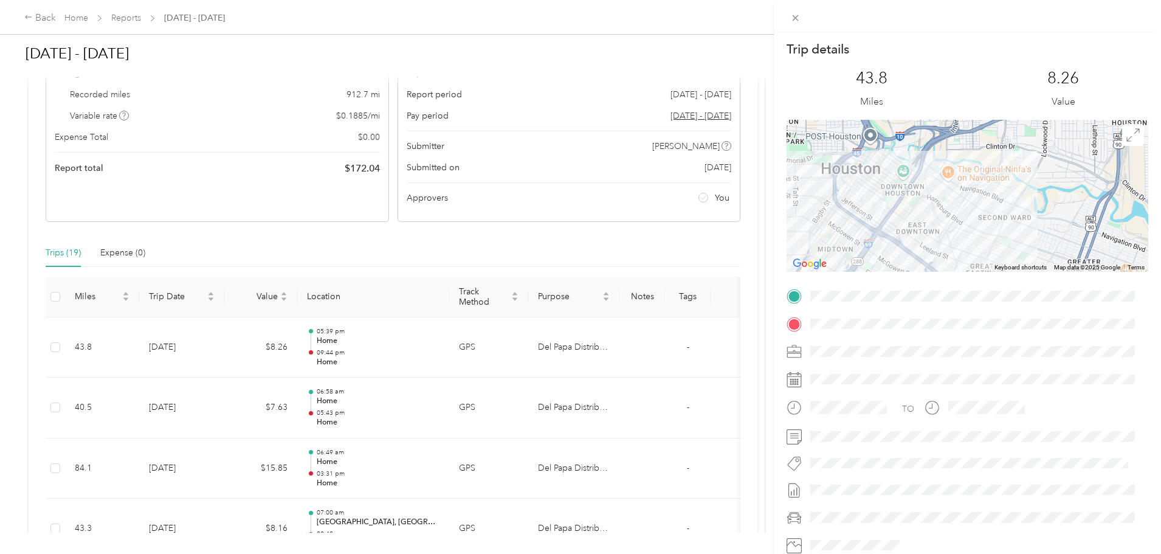
click at [919, 213] on div at bounding box center [968, 196] width 362 height 152
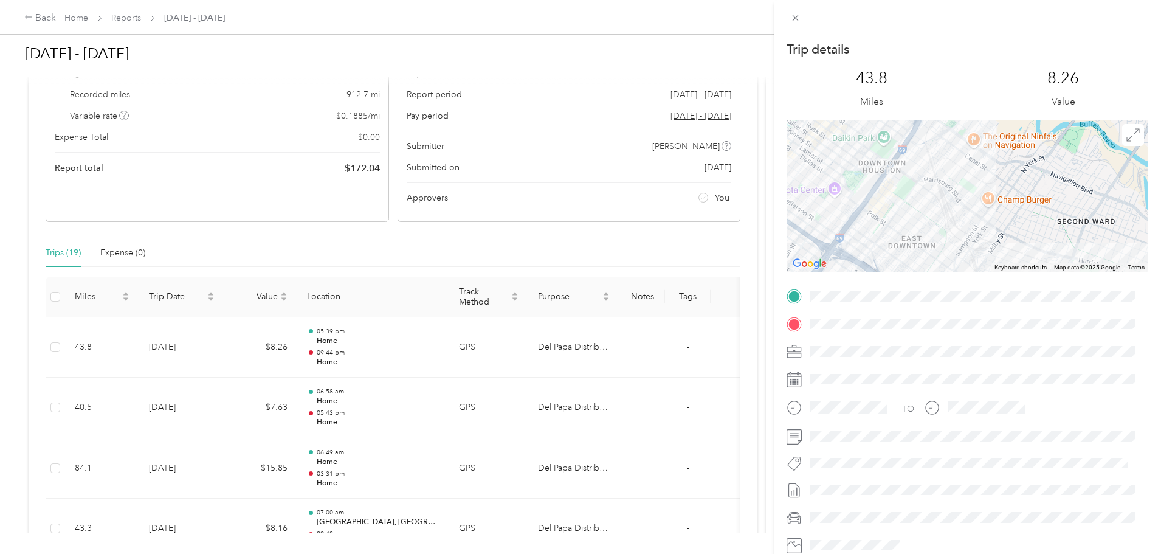
click at [896, 212] on div at bounding box center [968, 196] width 362 height 152
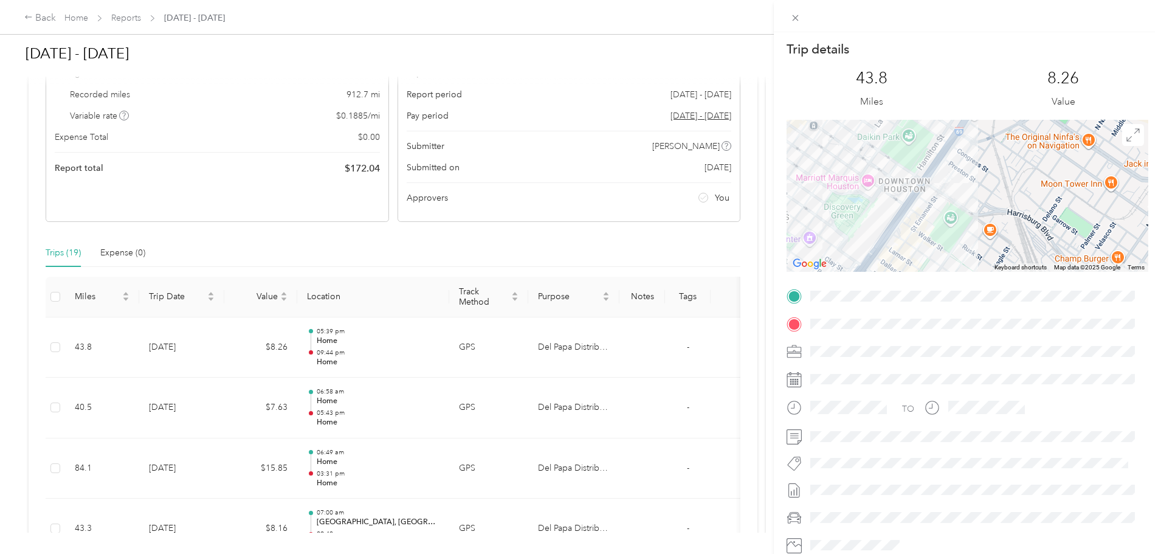
drag, startPoint x: 885, startPoint y: 193, endPoint x: 927, endPoint y: 258, distance: 77.1
click at [927, 258] on div at bounding box center [968, 196] width 362 height 152
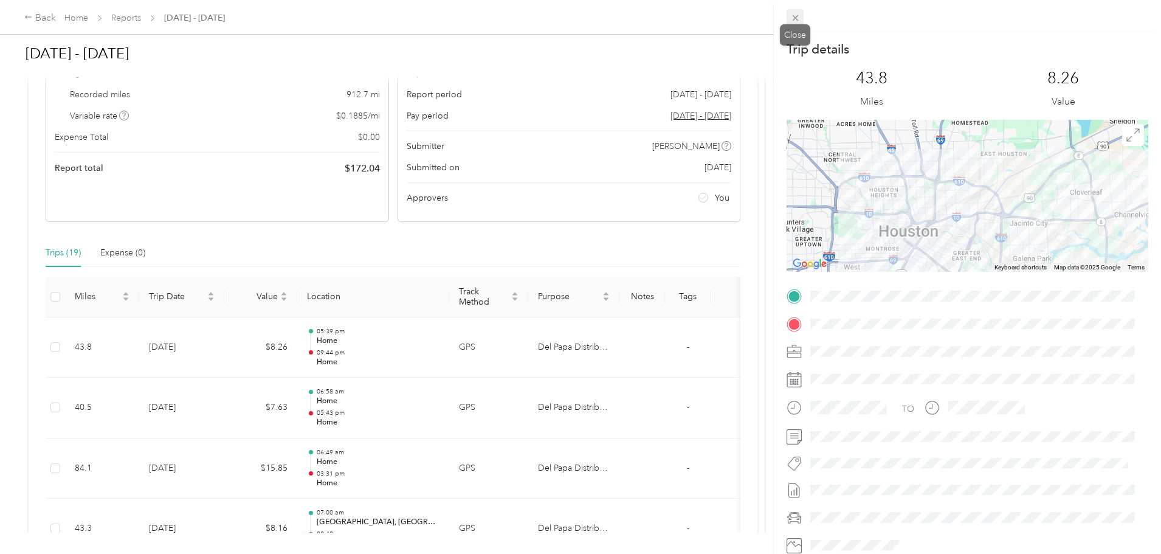
click at [793, 15] on icon at bounding box center [795, 18] width 6 height 6
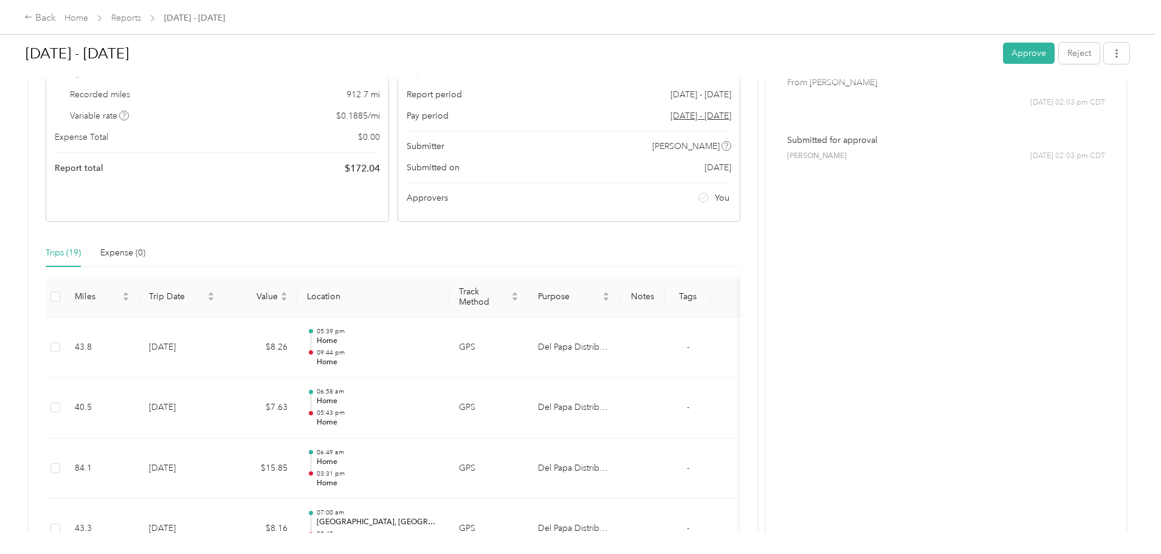
click at [67, 291] on div "Back Home Reports [DATE] - [DATE] [DATE] - [DATE] Approve Reject Needs Approval…" at bounding box center [577, 277] width 1155 height 554
click at [424, 87] on div "Report Summary Mileage Total $ 172.04 Recorded miles 912.7 mi Variable rate $ 0…" at bounding box center [393, 125] width 695 height 194
click at [424, 208] on div "Report Summary Mileage Total $ 172.04 Recorded miles 912.7 mi Variable rate $ 0…" at bounding box center [393, 125] width 695 height 194
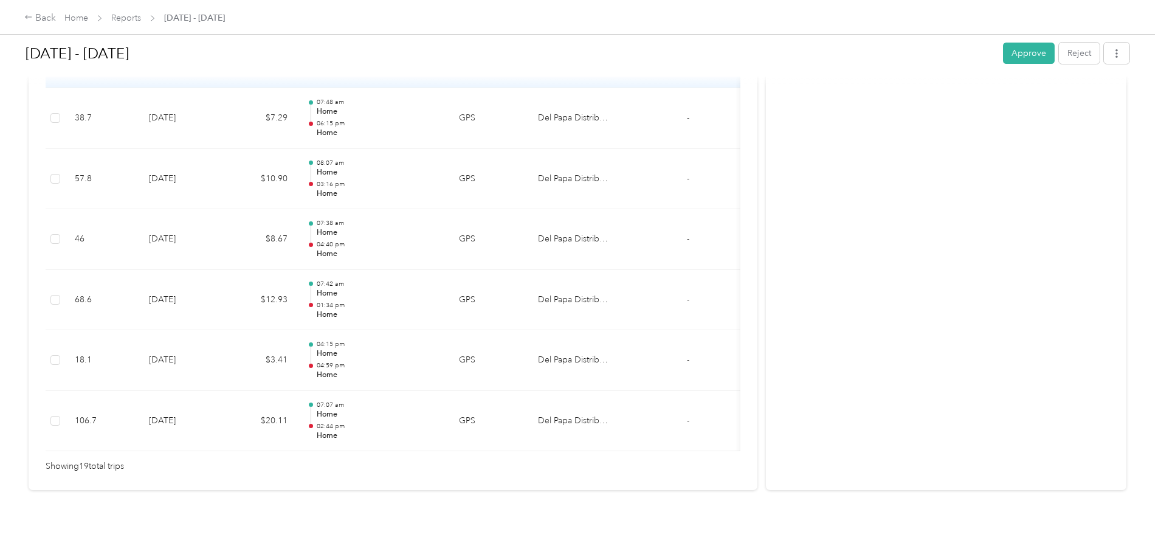
scroll to position [1155, 0]
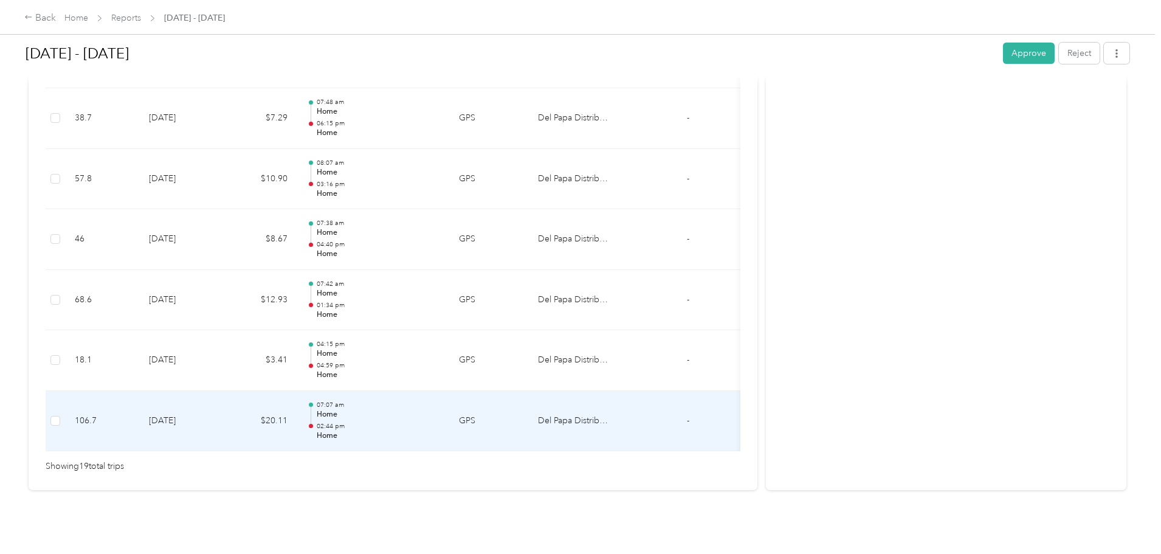
click at [224, 396] on td "[DATE]" at bounding box center [181, 421] width 85 height 61
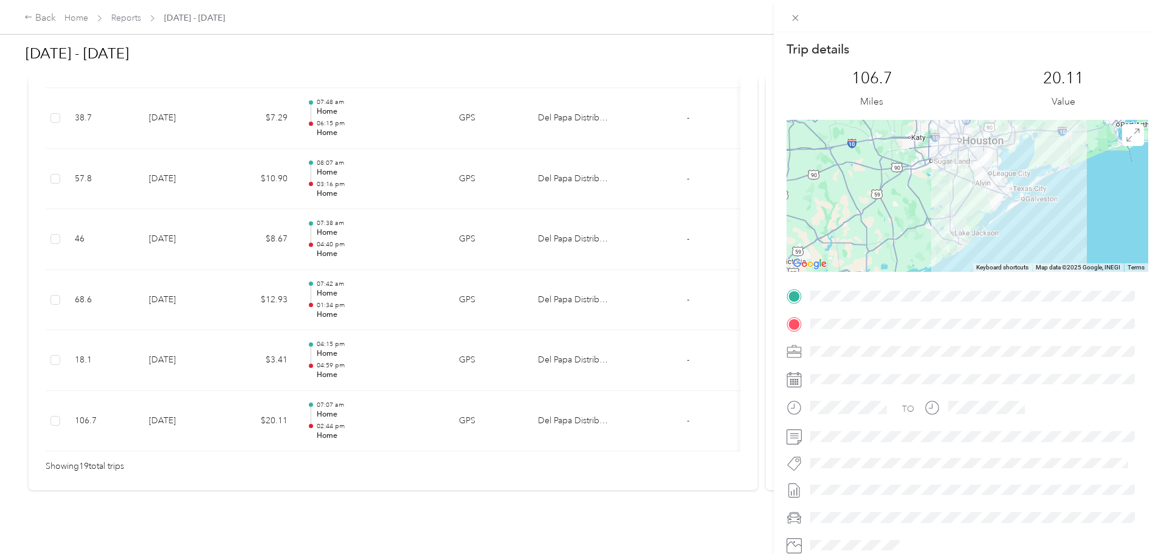
click at [304, 396] on div "Trip details This trip cannot be edited because it is either under review, appr…" at bounding box center [580, 277] width 1161 height 554
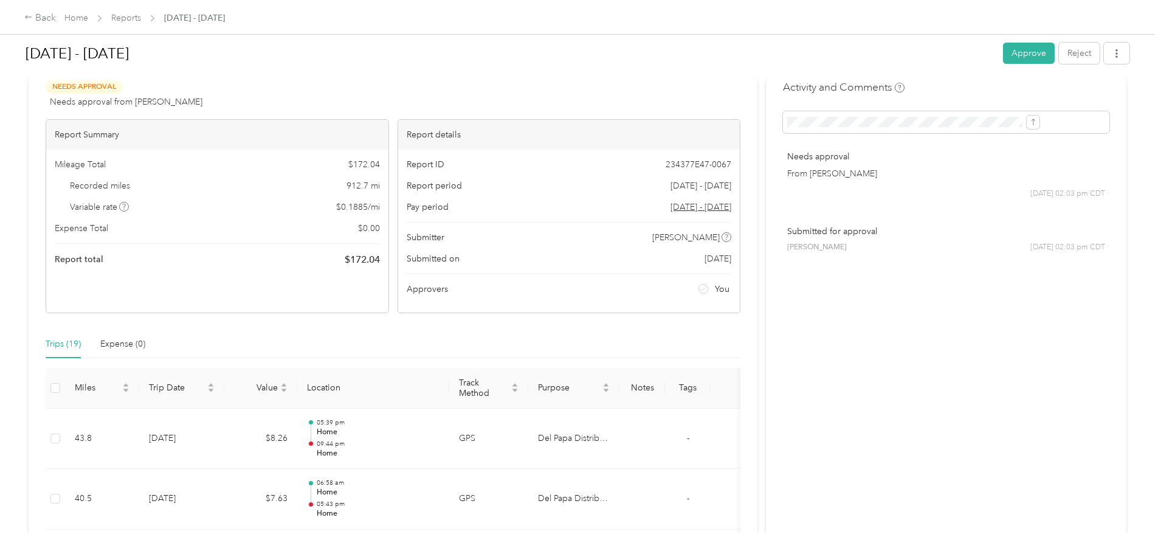
scroll to position [0, 0]
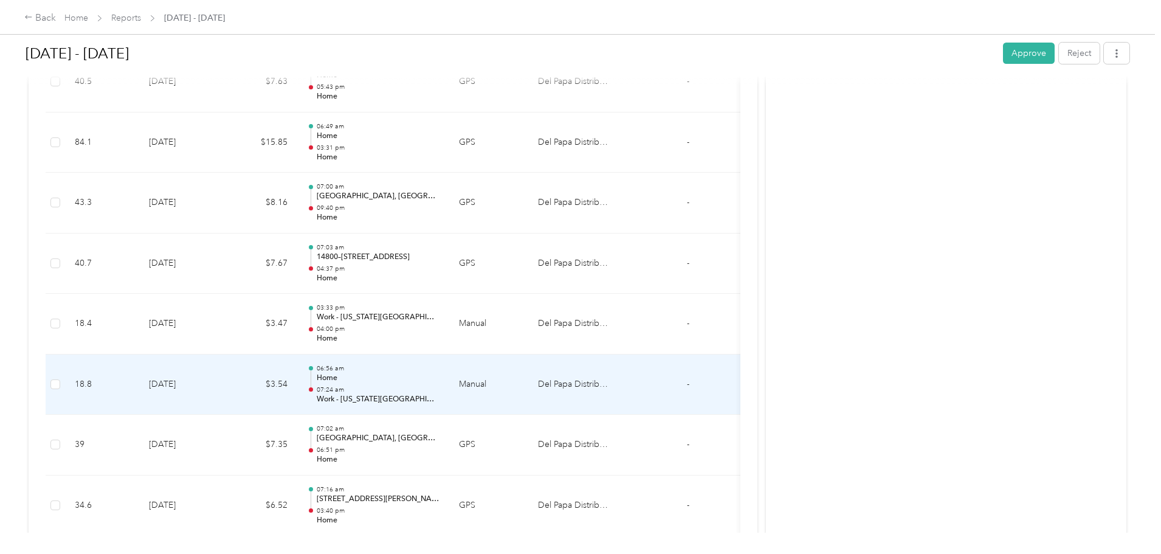
scroll to position [426, 0]
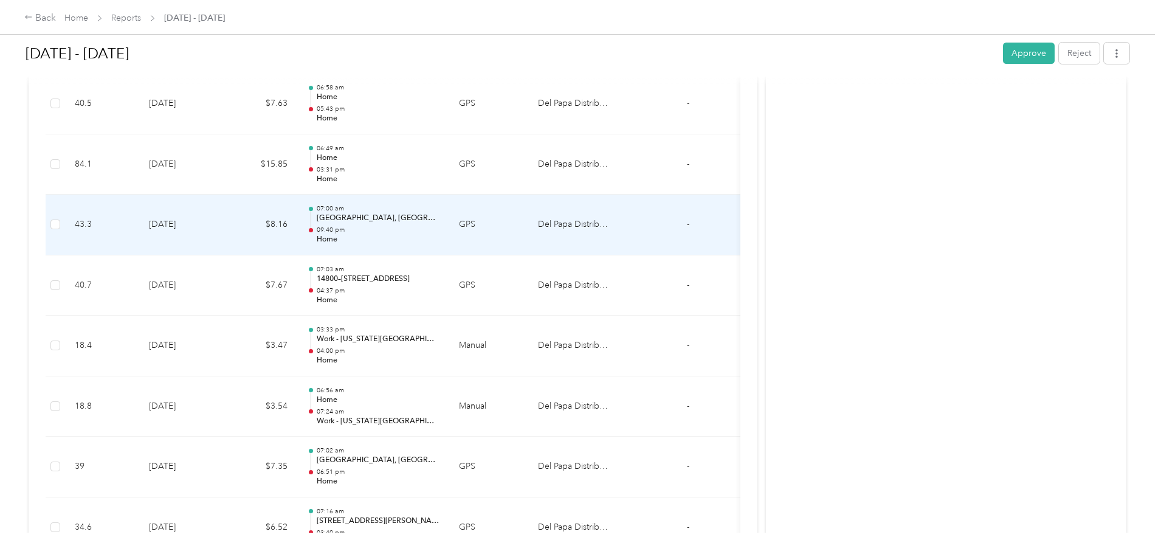
click at [297, 226] on td "$8.16" at bounding box center [260, 225] width 73 height 61
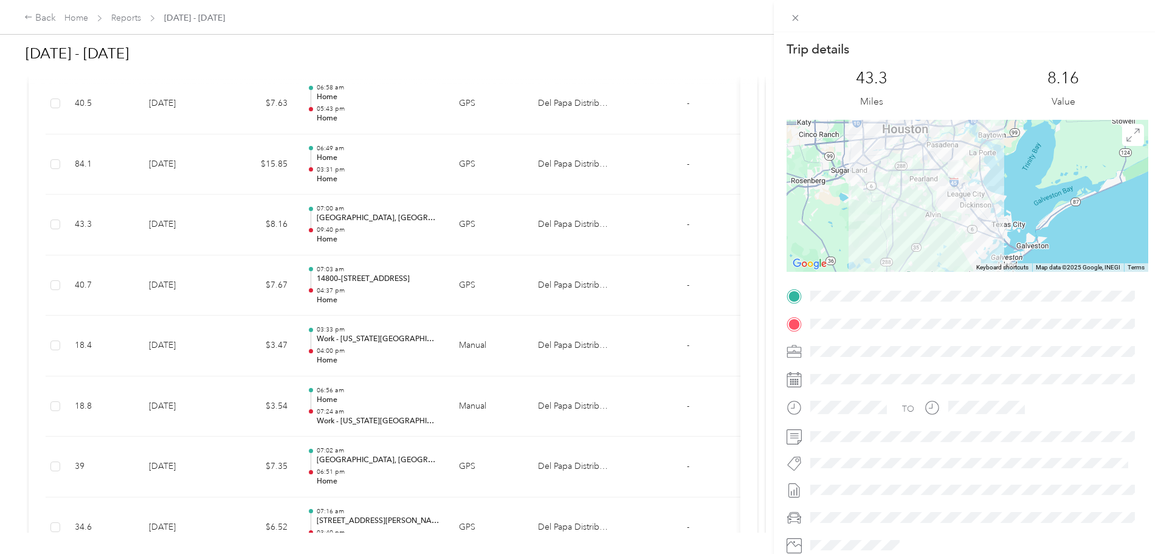
drag, startPoint x: 148, startPoint y: 348, endPoint x: 154, endPoint y: 375, distance: 28.0
click at [148, 348] on div "Trip details This trip cannot be edited because it is either under review, appr…" at bounding box center [580, 277] width 1161 height 554
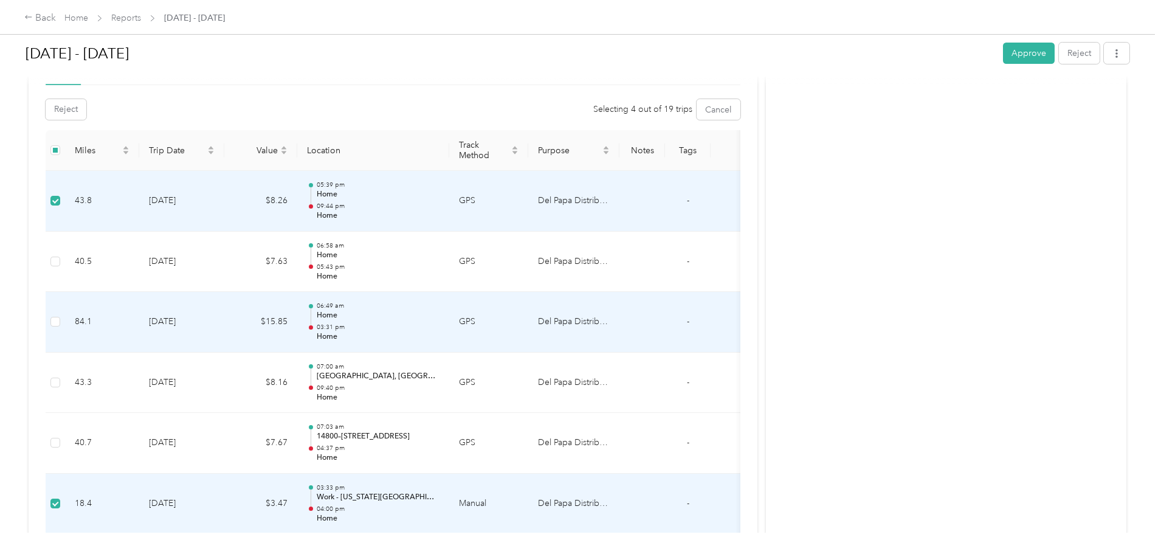
scroll to position [182, 0]
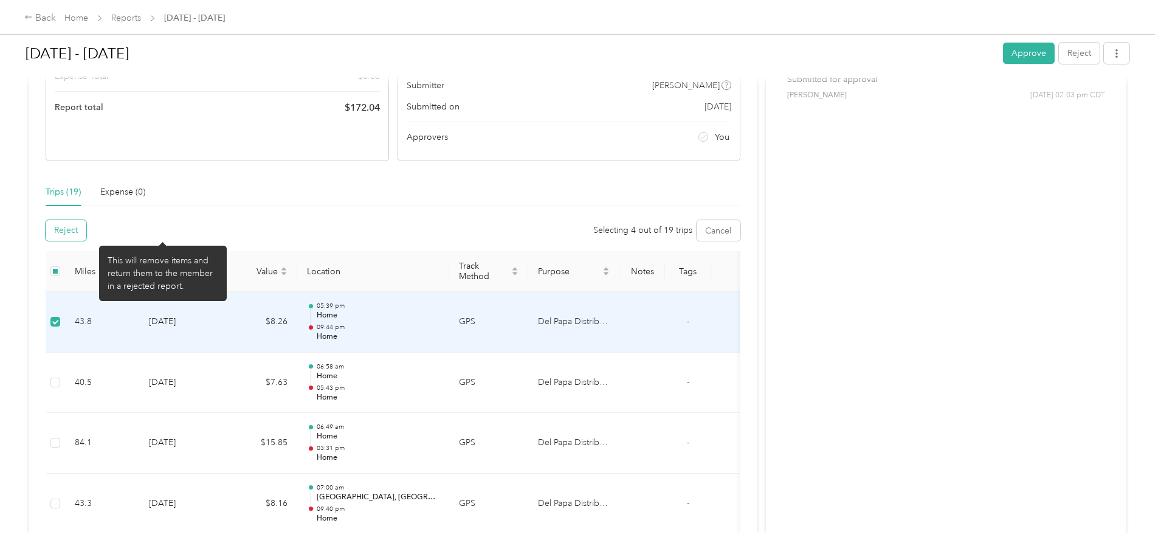
click at [86, 229] on button "Reject" at bounding box center [66, 230] width 41 height 21
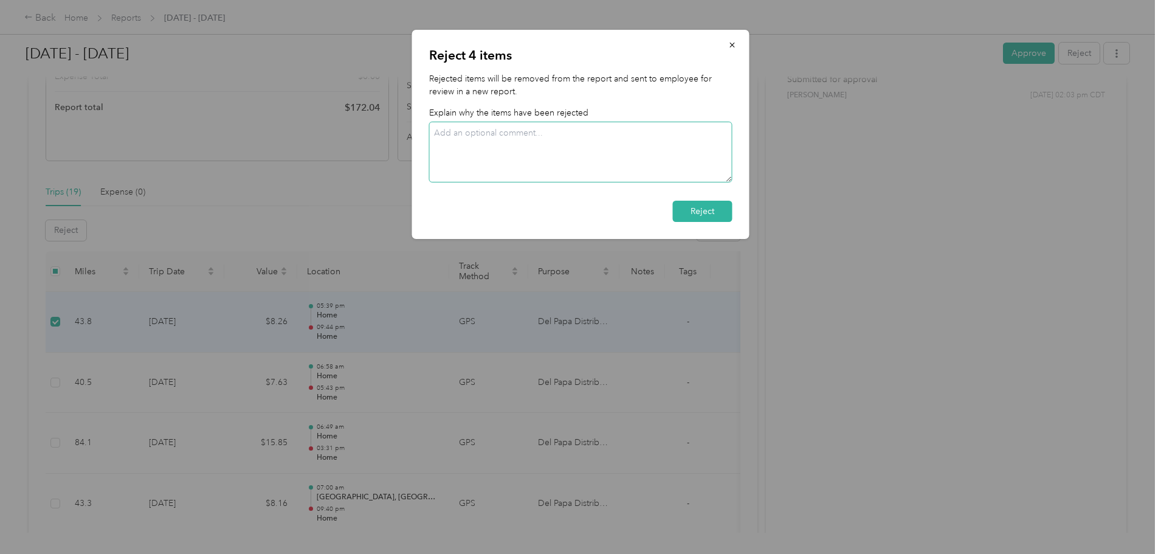
click at [485, 135] on textarea at bounding box center [580, 152] width 303 height 61
type textarea "Trips on the 30th and 2nd were over the weekend. If they were business related,…"
click at [731, 43] on icon "button" at bounding box center [732, 45] width 9 height 9
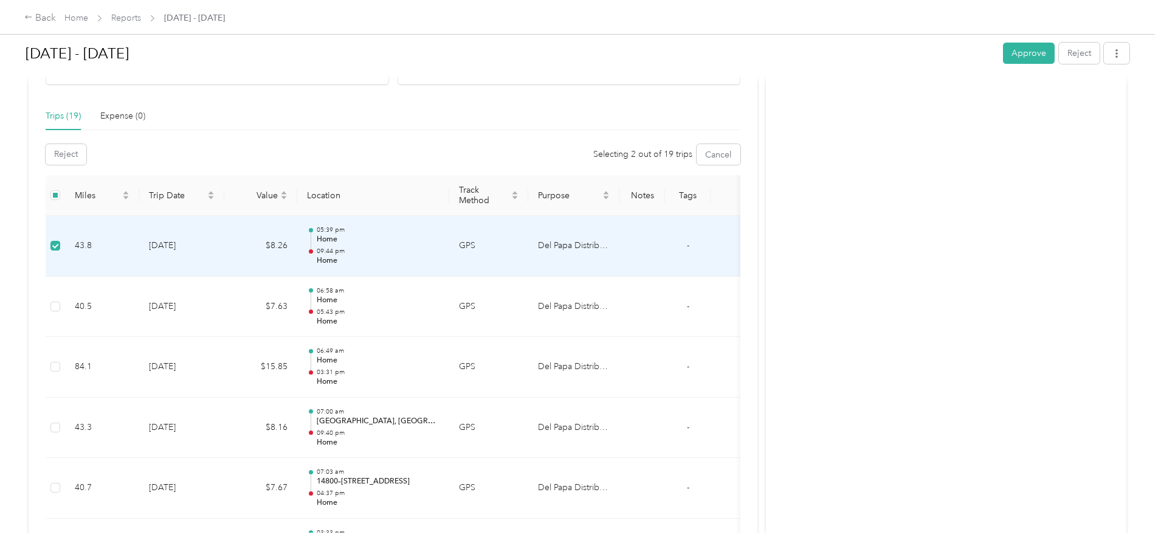
scroll to position [157, 0]
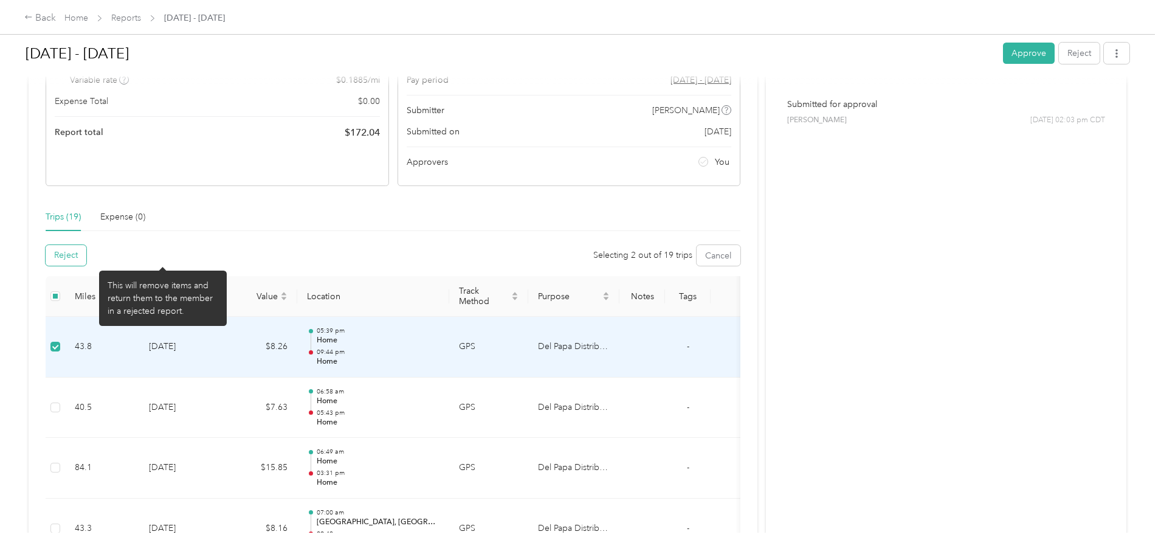
click at [86, 256] on button "Reject" at bounding box center [66, 255] width 41 height 21
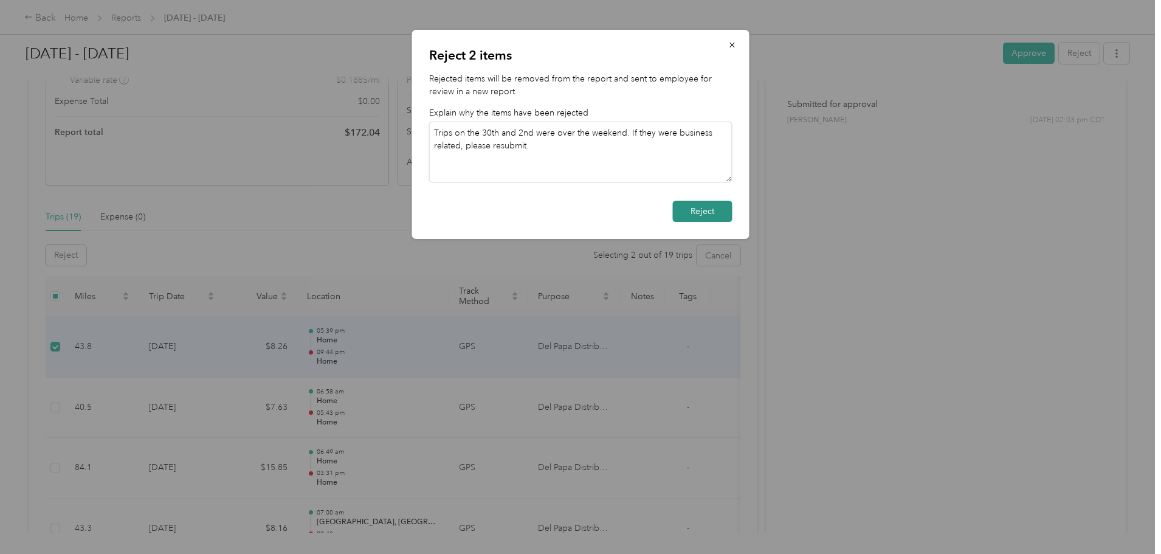
click at [697, 204] on button "Reject" at bounding box center [703, 211] width 60 height 21
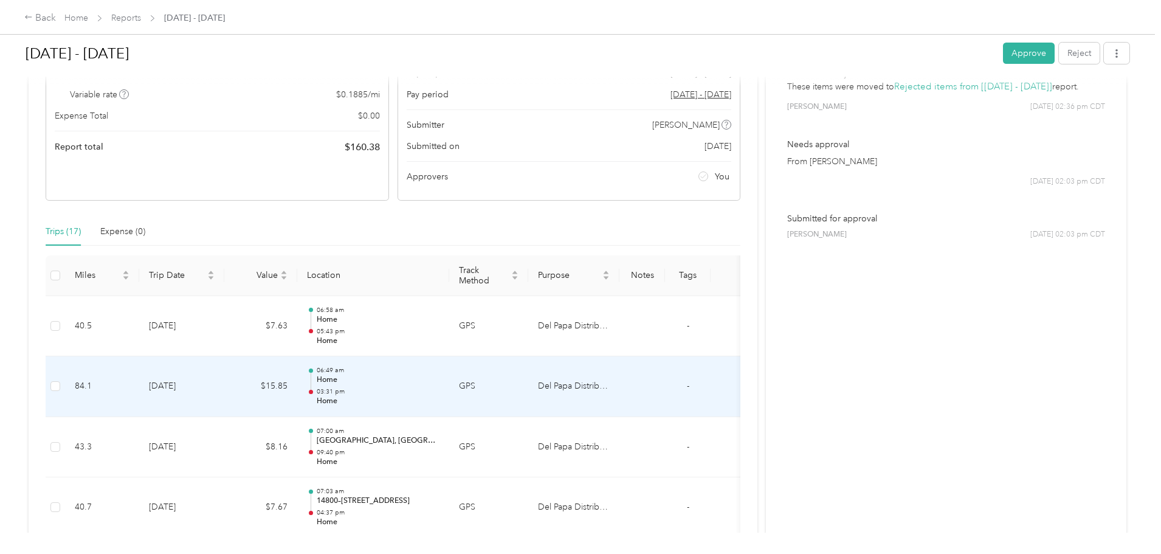
scroll to position [97, 0]
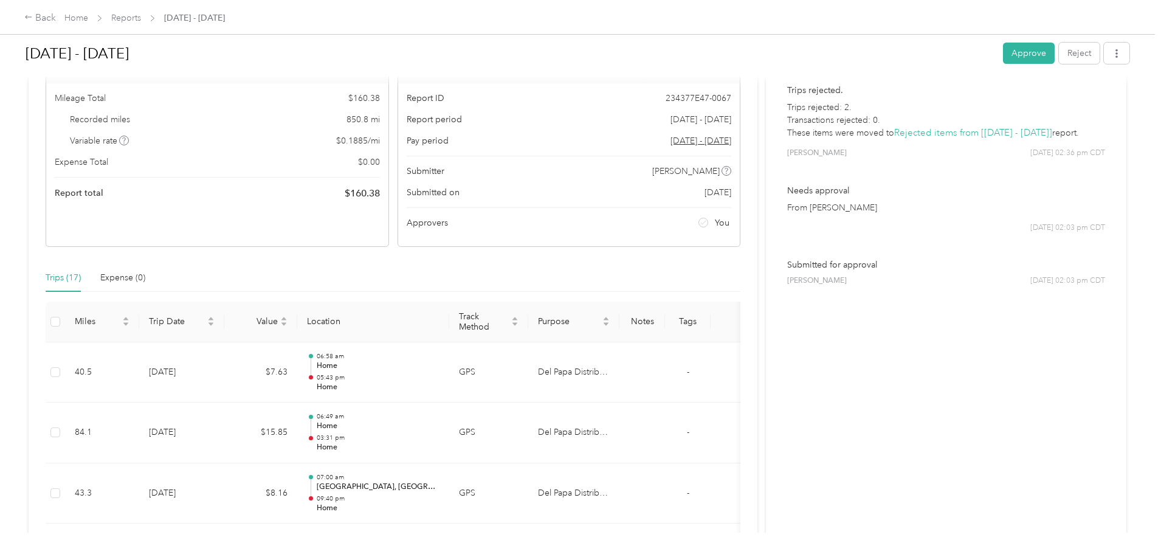
click at [1003, 55] on button "Approve" at bounding box center [1029, 53] width 52 height 21
